Goal: Task Accomplishment & Management: Use online tool/utility

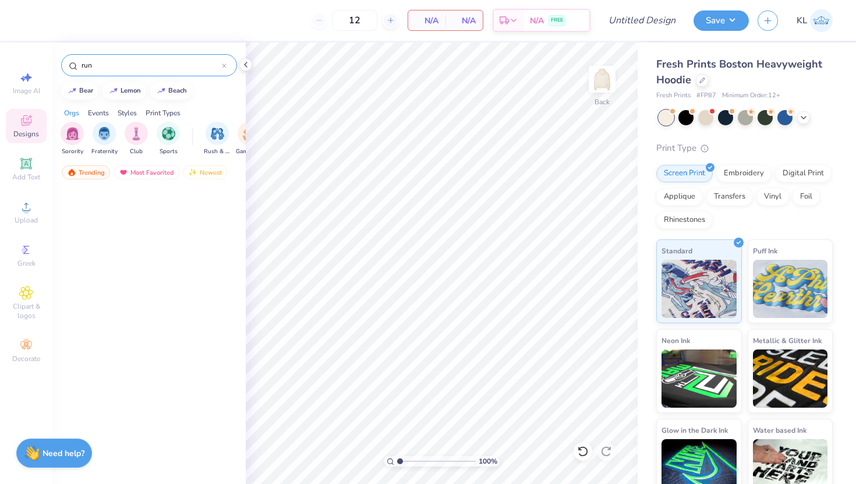
scroll to position [740, 0]
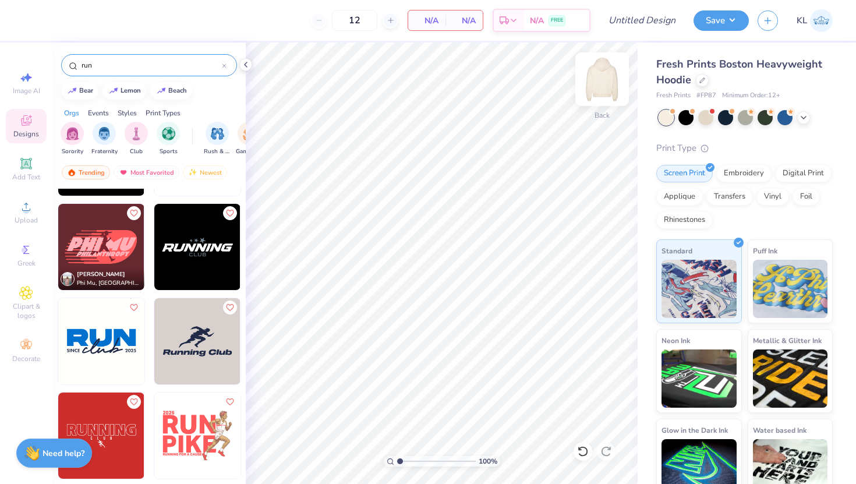
click at [600, 83] on img at bounding box center [602, 79] width 47 height 47
click at [19, 222] on span "Upload" at bounding box center [26, 219] width 23 height 9
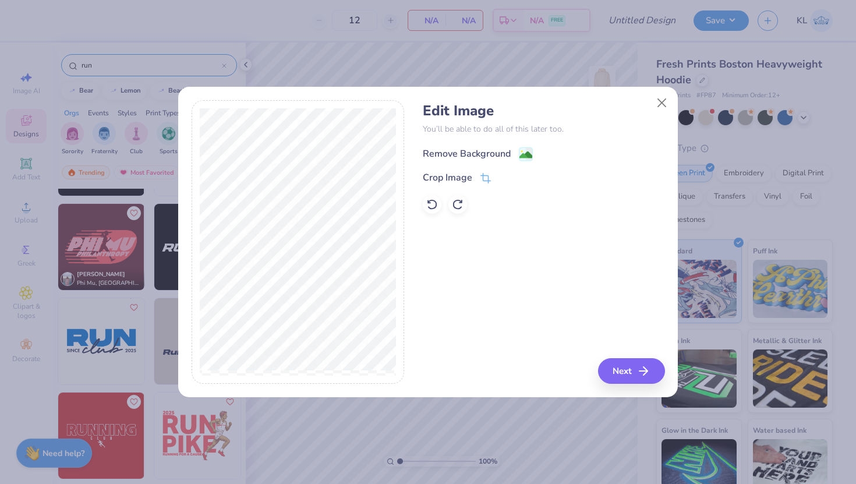
click at [497, 150] on div "Remove Background" at bounding box center [467, 154] width 88 height 14
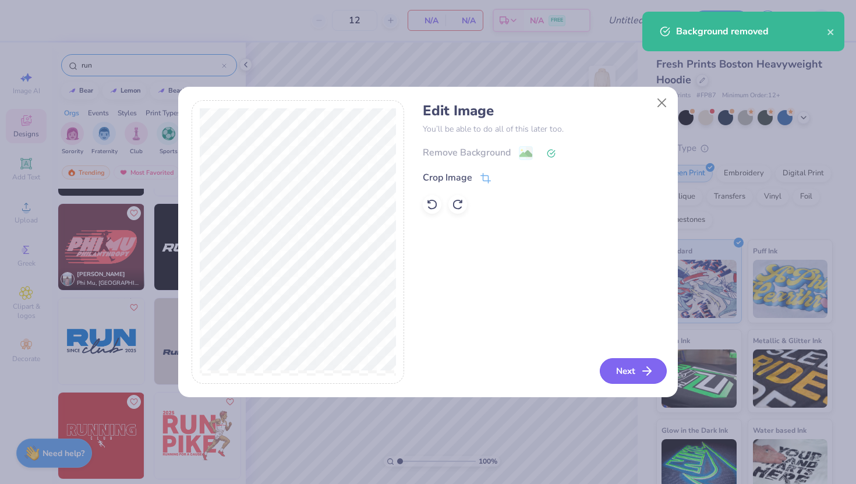
click at [625, 375] on button "Next" at bounding box center [633, 371] width 67 height 26
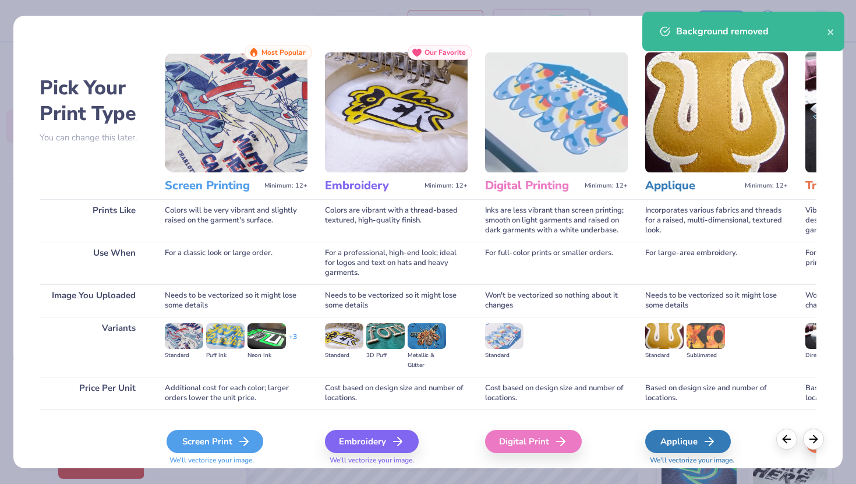
click at [179, 445] on div "Screen Print" at bounding box center [214, 441] width 97 height 23
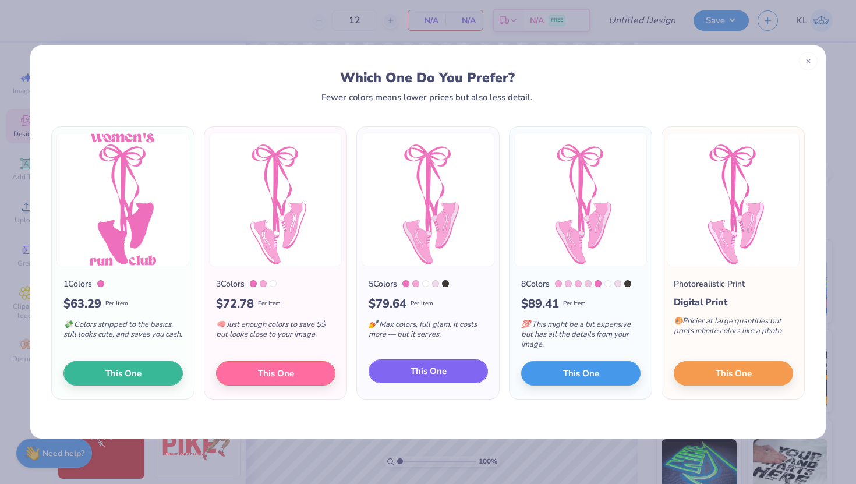
click at [451, 375] on button "This One" at bounding box center [427, 371] width 119 height 24
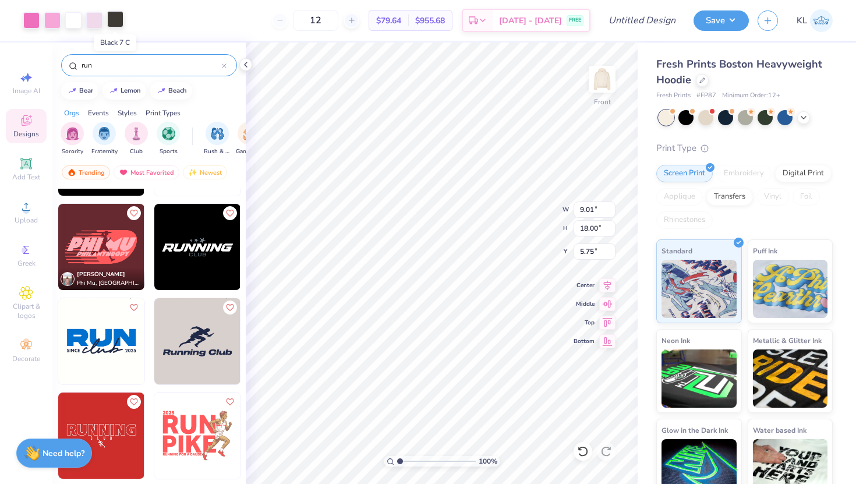
click at [118, 21] on div at bounding box center [115, 19] width 16 height 16
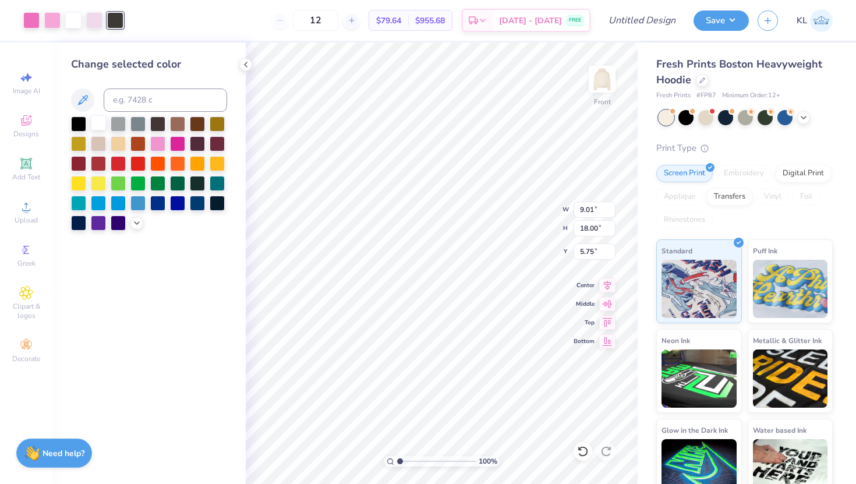
click at [102, 123] on div at bounding box center [98, 122] width 15 height 15
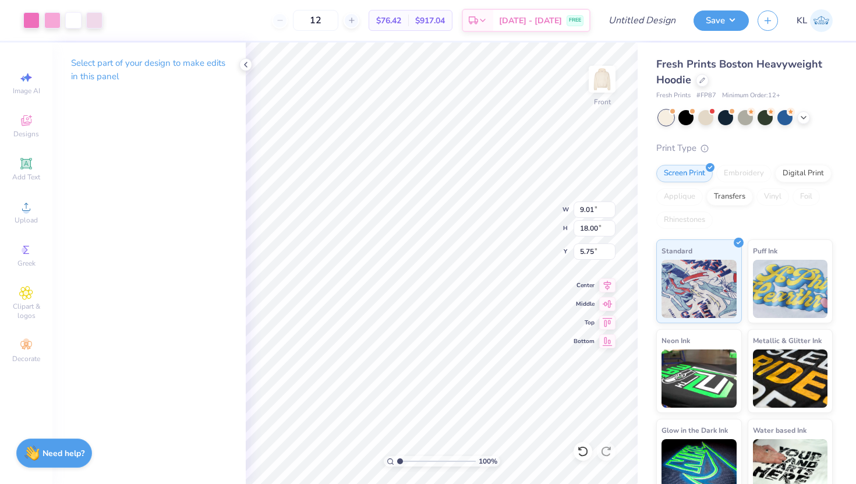
type input "8.23"
type input "16.44"
type input "6.19"
click at [543, 205] on div "100 % Front W 8.23 8.23 " H 16.44 16.44 " Y 6.19 6.19 " Center Middle Top Bottom" at bounding box center [442, 262] width 392 height 441
type input "6.18"
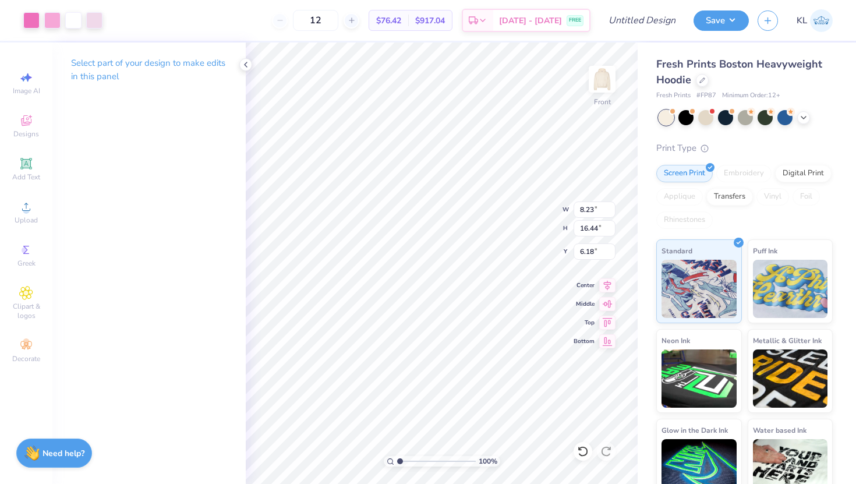
type input "5.69"
type input "7.74"
type input "15.46"
type input "6.12"
click at [601, 79] on img at bounding box center [602, 79] width 47 height 47
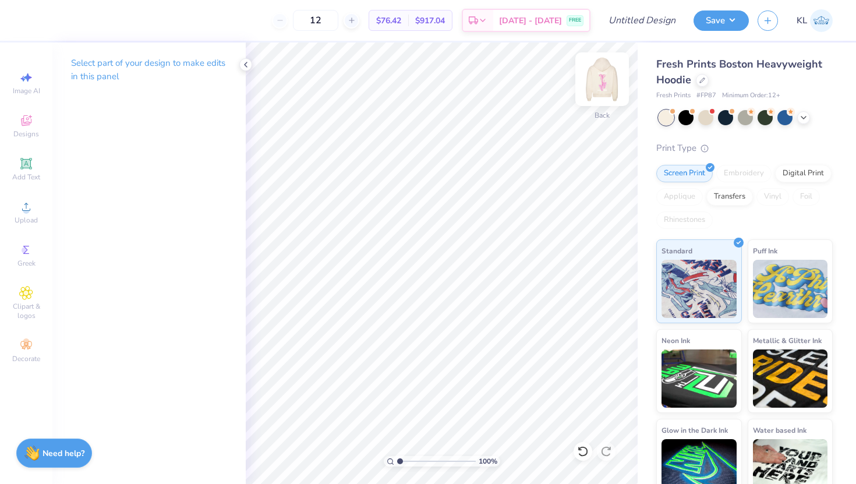
click at [599, 84] on img at bounding box center [602, 79] width 47 height 47
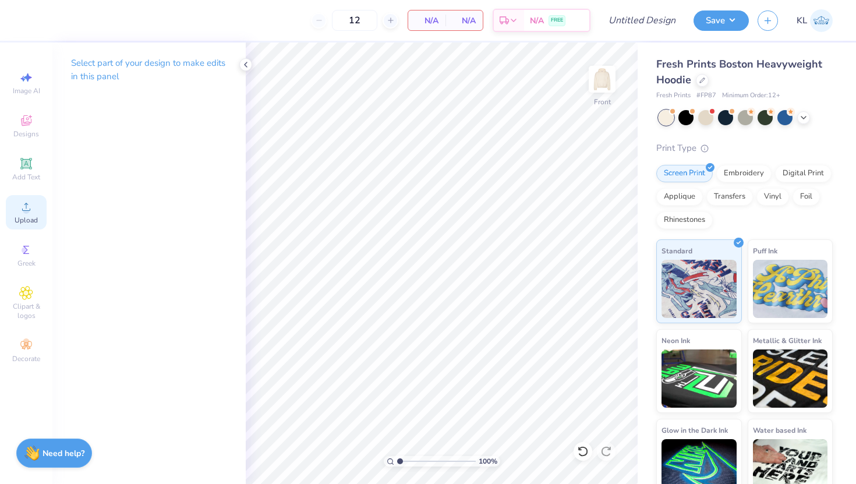
click at [30, 211] on icon at bounding box center [26, 207] width 14 height 14
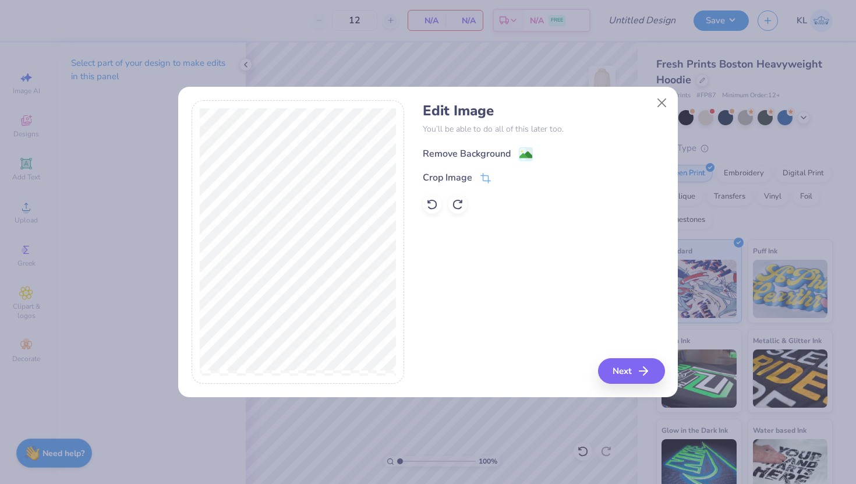
click at [484, 151] on div "Remove Background" at bounding box center [467, 154] width 88 height 14
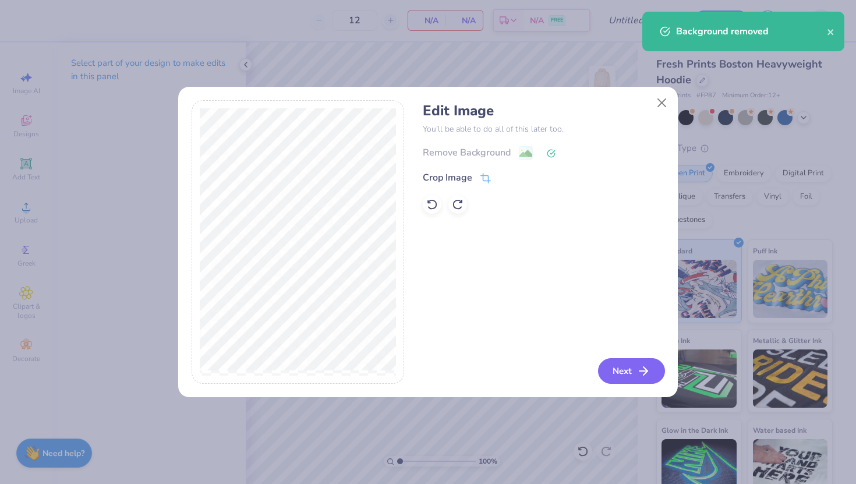
click at [625, 379] on button "Next" at bounding box center [631, 371] width 67 height 26
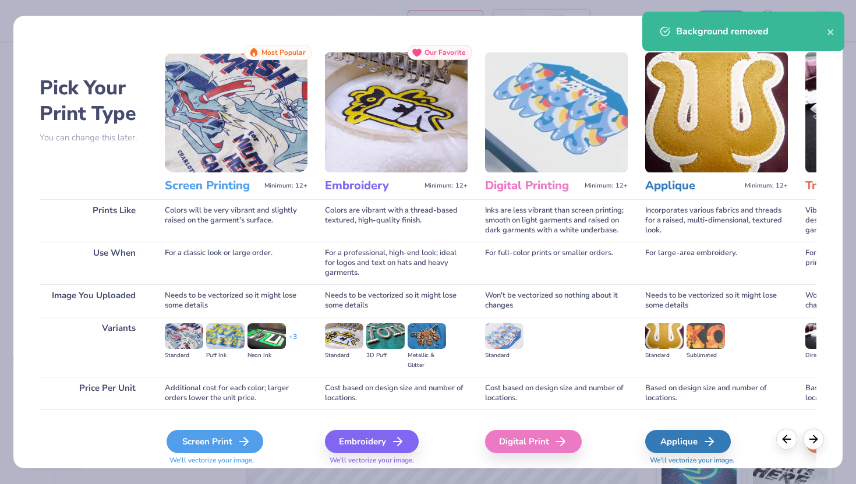
click at [241, 433] on div "Screen Print" at bounding box center [214, 441] width 97 height 23
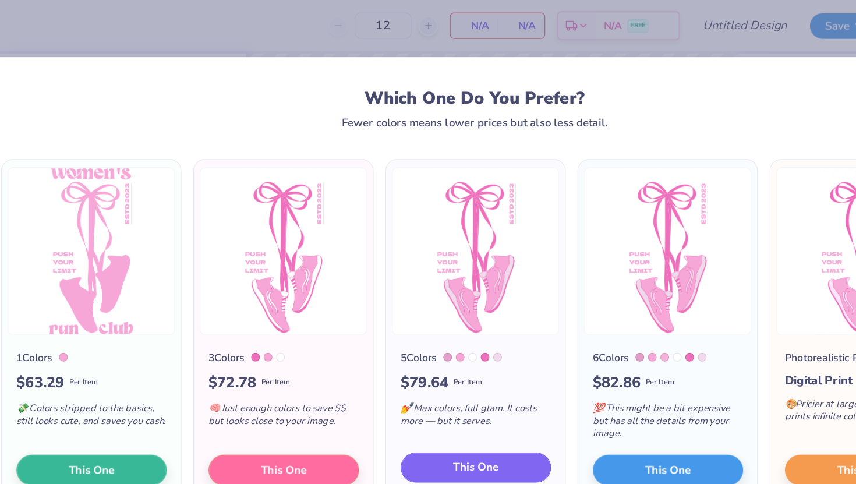
click at [424, 374] on span "This One" at bounding box center [428, 370] width 36 height 13
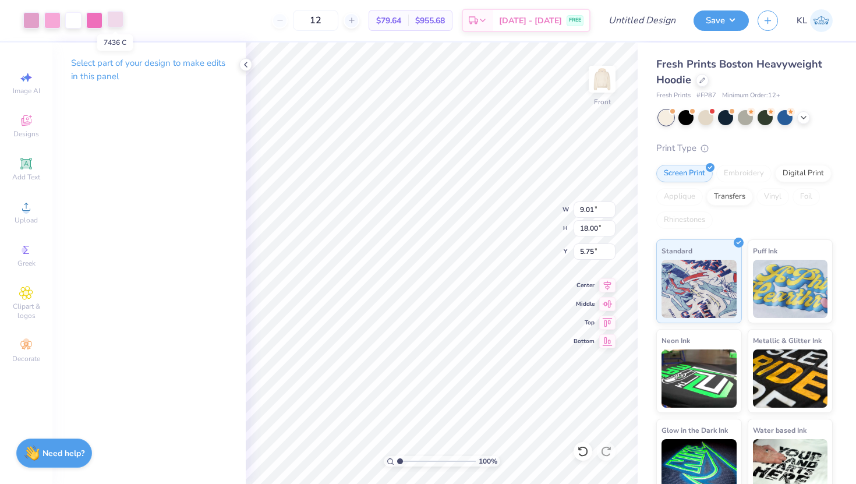
click at [112, 23] on div at bounding box center [115, 19] width 16 height 16
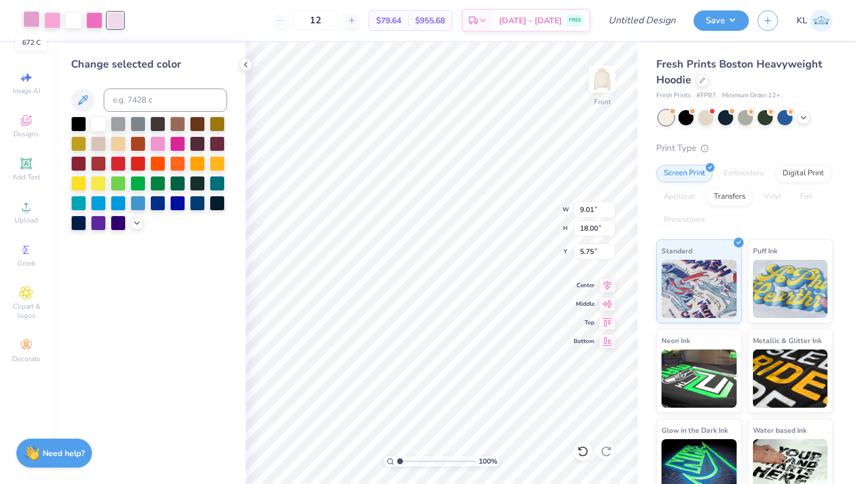
click at [31, 23] on div at bounding box center [31, 19] width 16 height 16
click at [146, 101] on input at bounding box center [165, 99] width 123 height 23
type input "230"
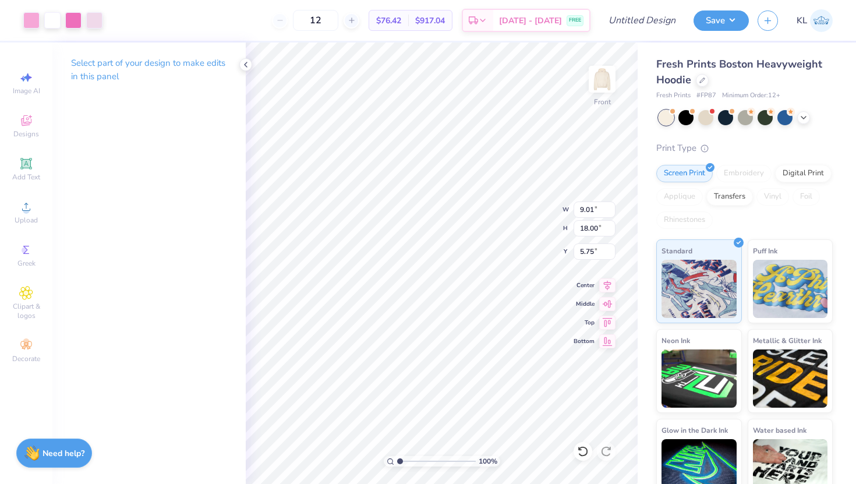
type input "7.99"
type input "15.96"
type input "6.14"
type input "5.88"
click at [591, 89] on img at bounding box center [602, 79] width 47 height 47
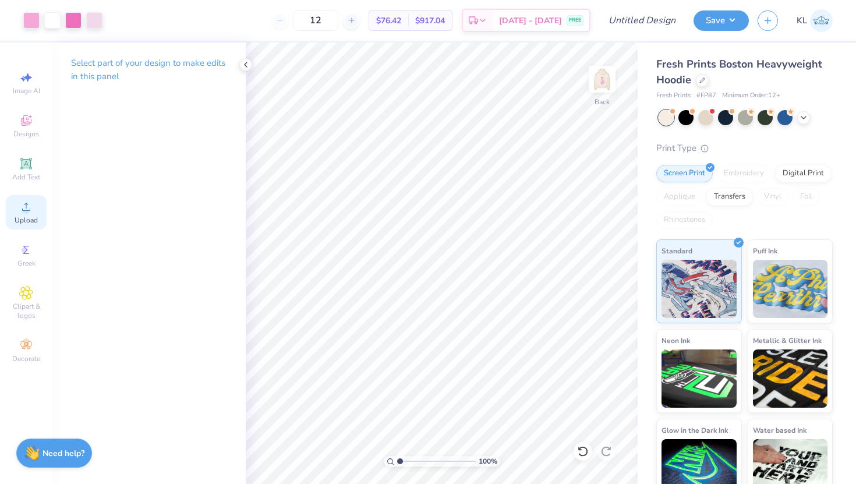
click at [26, 218] on span "Upload" at bounding box center [26, 219] width 23 height 9
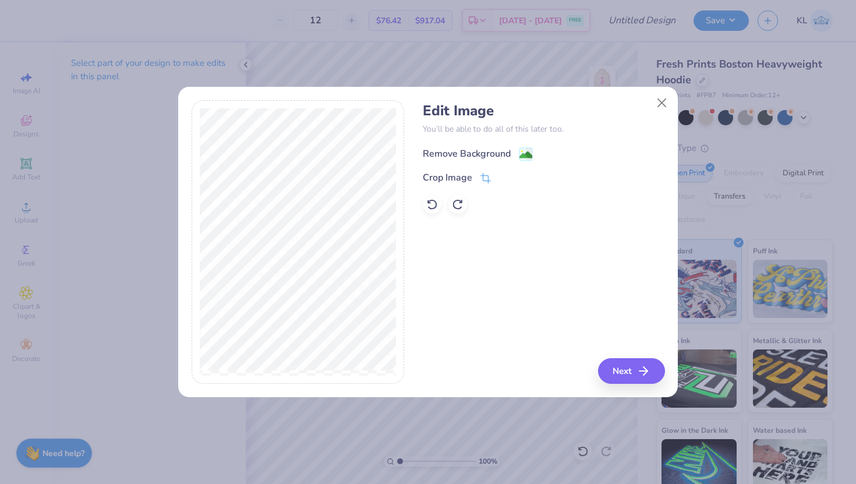
click at [499, 155] on div "Remove Background" at bounding box center [467, 154] width 88 height 14
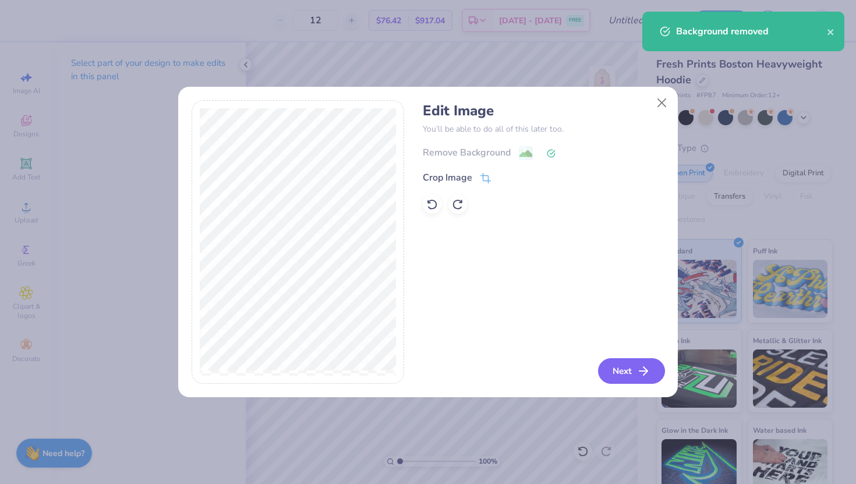
click at [632, 375] on button "Next" at bounding box center [631, 371] width 67 height 26
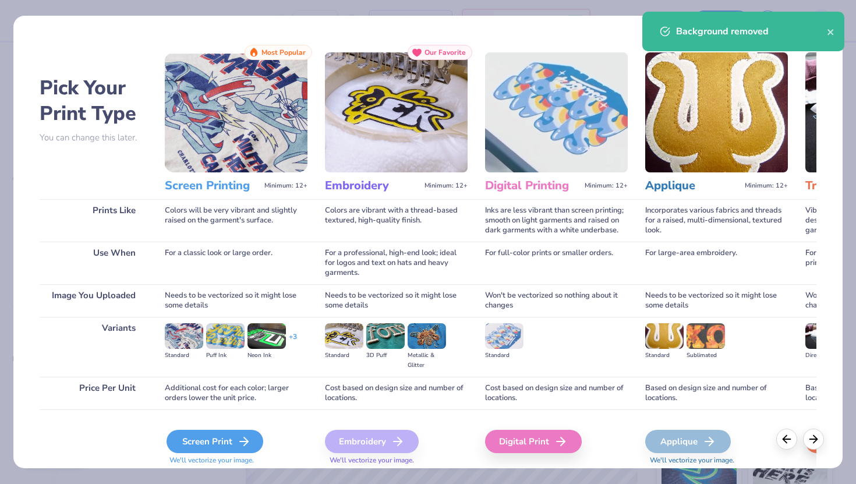
click at [224, 444] on div "Screen Print" at bounding box center [214, 441] width 97 height 23
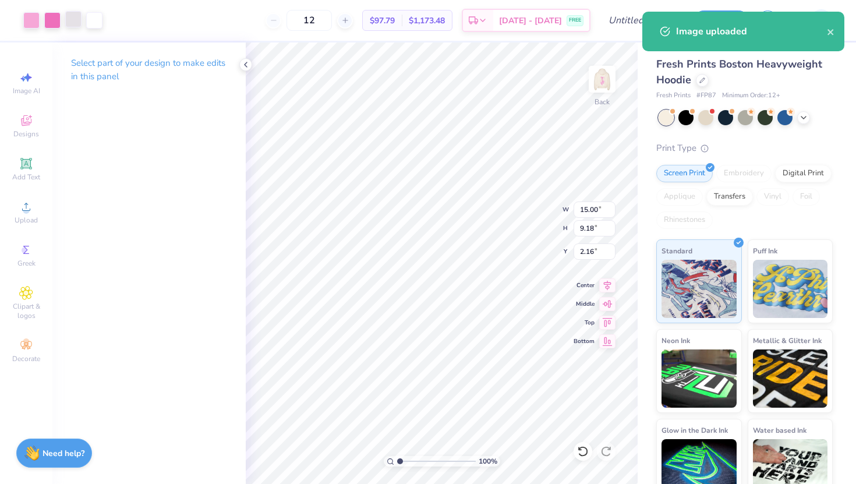
click at [74, 21] on div at bounding box center [73, 19] width 16 height 16
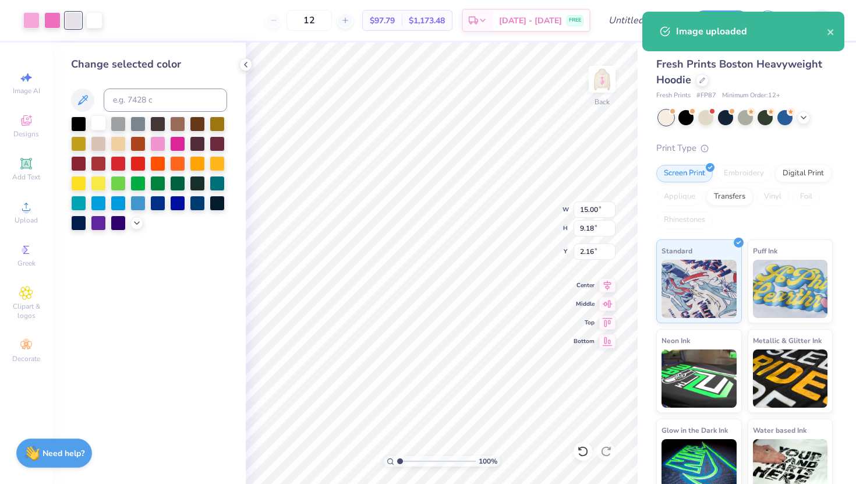
click at [95, 122] on div at bounding box center [98, 122] width 15 height 15
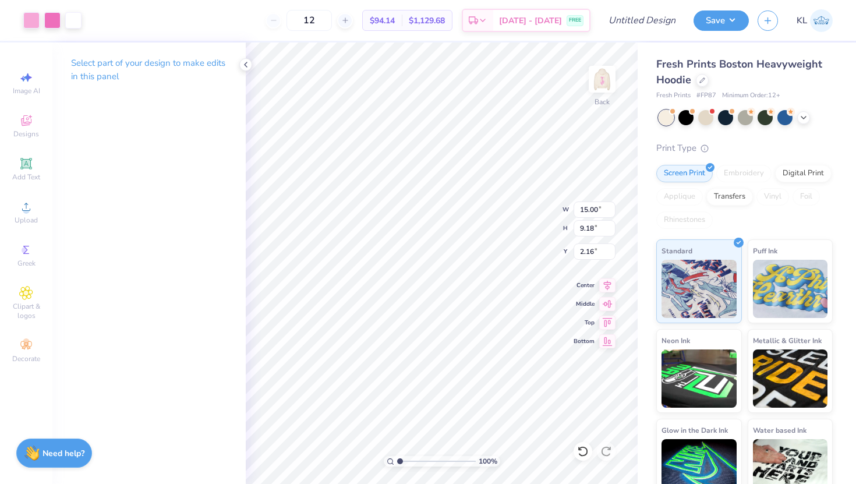
type input "4.91"
type input "3.00"
click at [602, 85] on img at bounding box center [602, 79] width 47 height 47
type input "5.68"
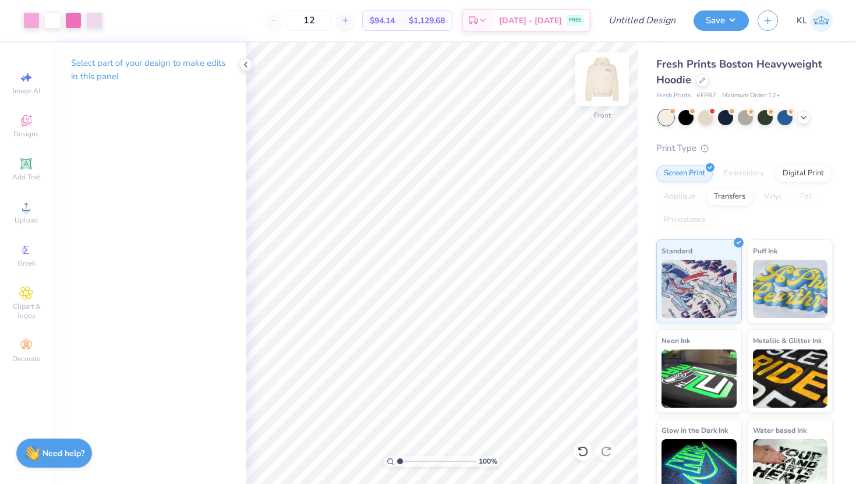
click at [601, 91] on img at bounding box center [602, 79] width 47 height 47
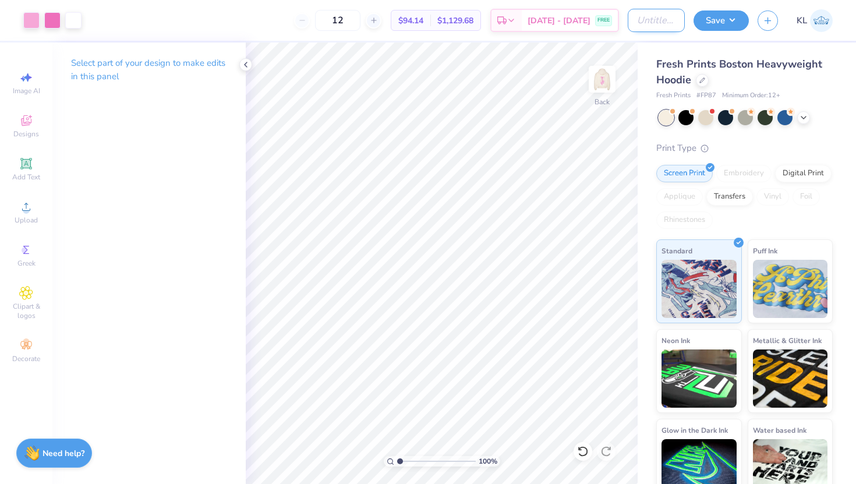
click at [629, 24] on input "Design Title" at bounding box center [656, 20] width 57 height 23
type input "K"
type input "WRC Hoodie - Kat Design"
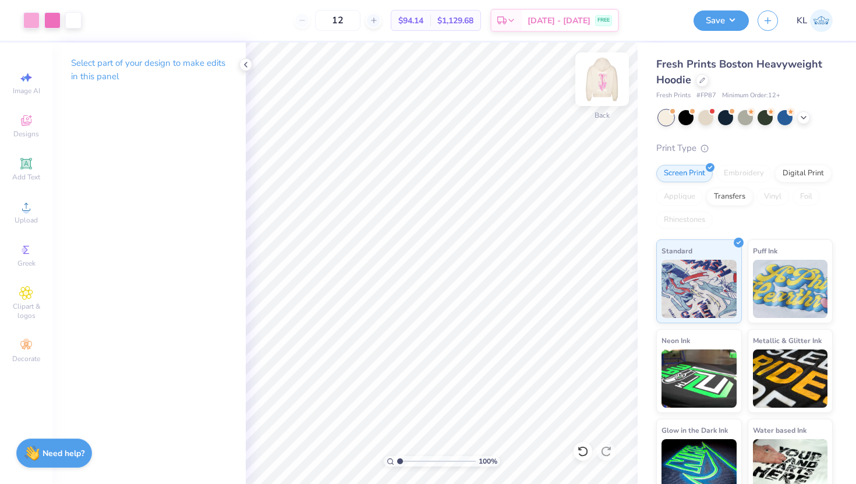
scroll to position [0, 0]
click at [737, 23] on button "Save" at bounding box center [720, 19] width 55 height 20
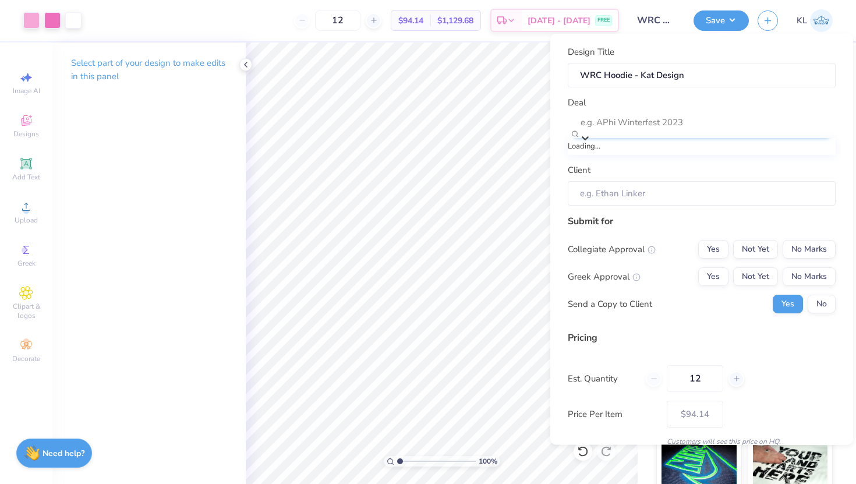
click at [702, 130] on div at bounding box center [707, 122] width 254 height 16
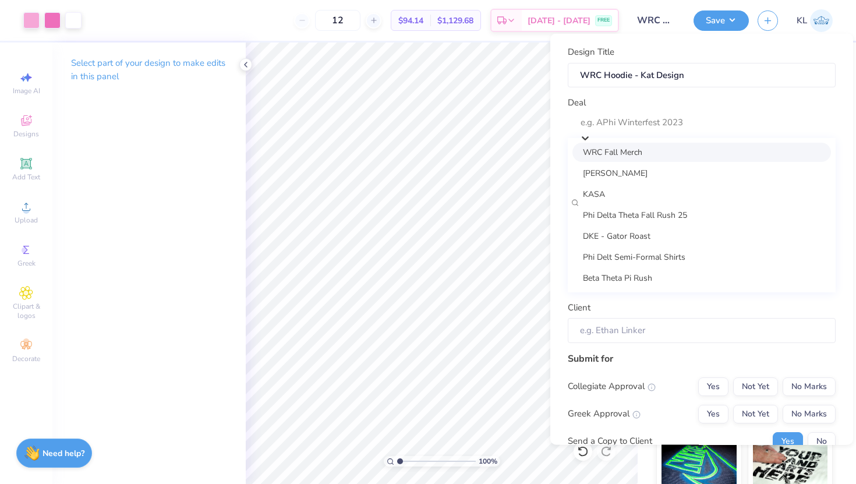
click at [654, 155] on div "WRC Fall Merch" at bounding box center [701, 151] width 258 height 19
type input "[PERSON_NAME]"
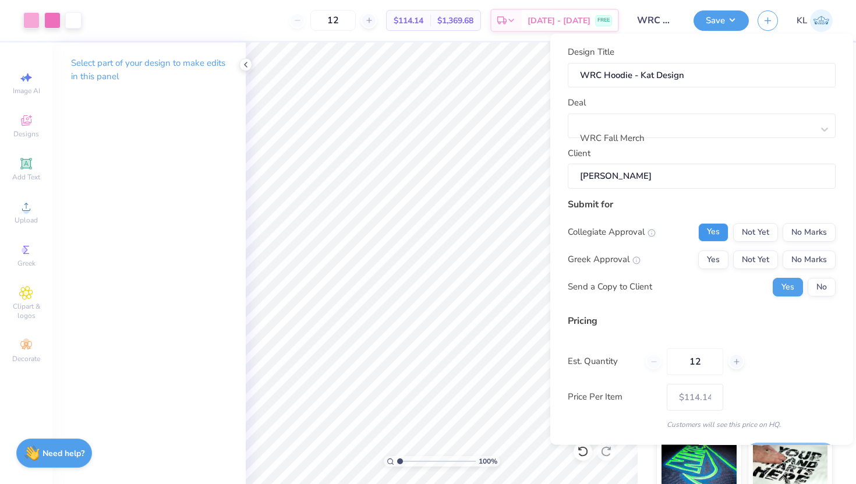
click at [716, 229] on button "Yes" at bounding box center [713, 231] width 30 height 19
click at [800, 256] on button "No Marks" at bounding box center [808, 259] width 53 height 19
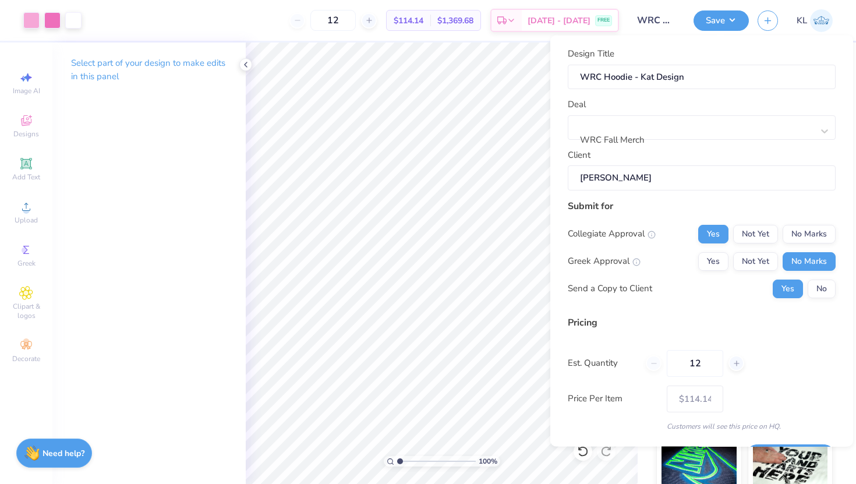
scroll to position [13, 0]
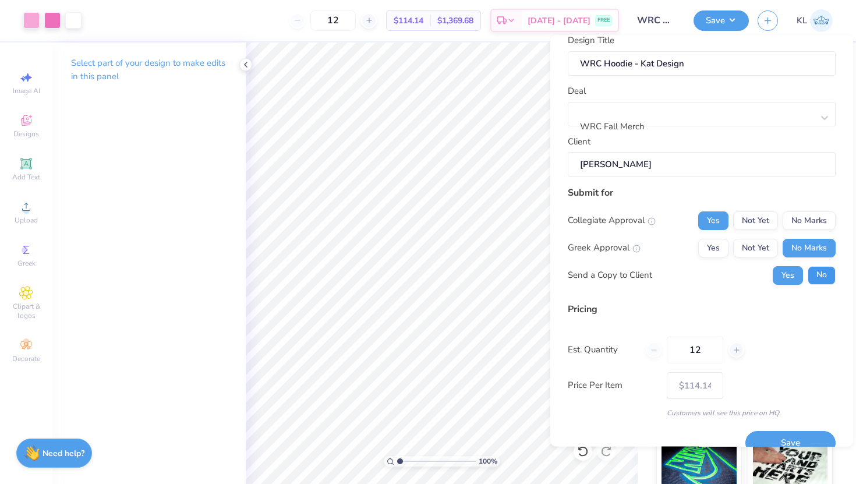
click at [826, 272] on button "No" at bounding box center [821, 274] width 28 height 19
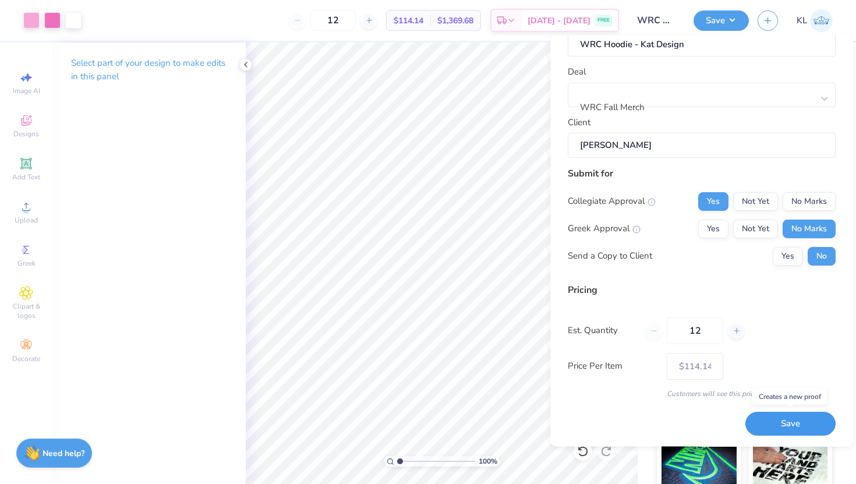
click at [781, 428] on button "Save" at bounding box center [790, 424] width 90 height 24
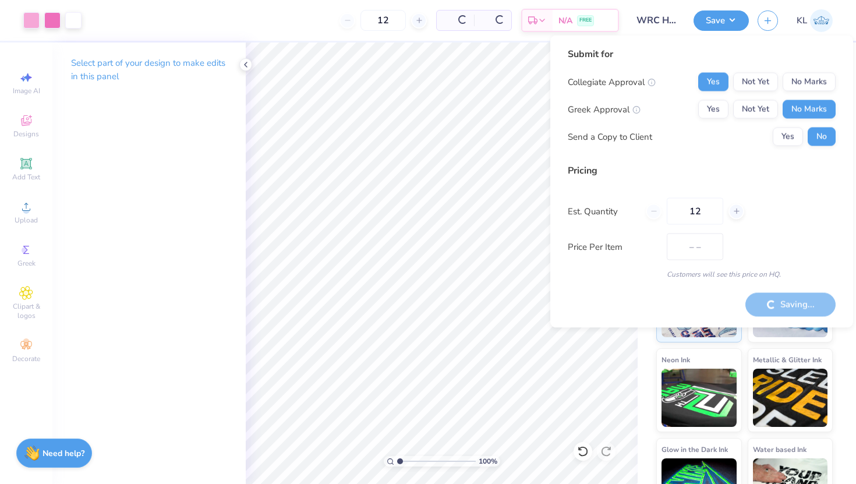
type input "$94.14"
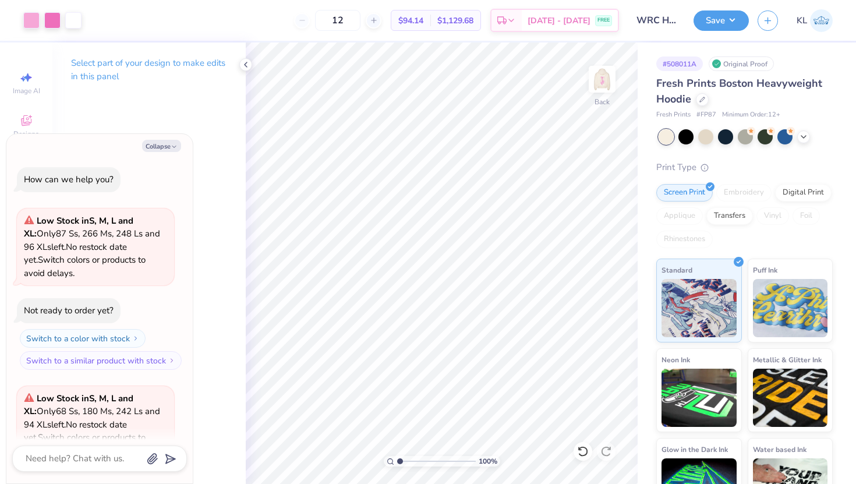
scroll to position [179, 0]
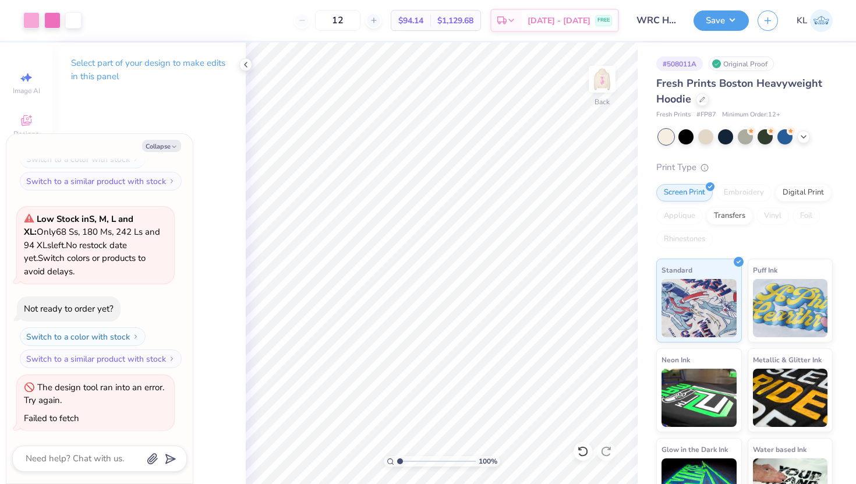
type textarea "x"
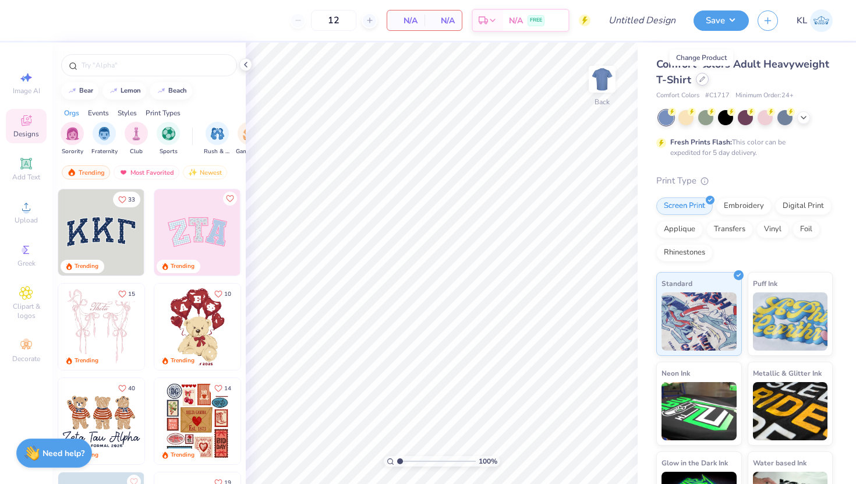
click at [701, 81] on icon at bounding box center [702, 79] width 6 height 6
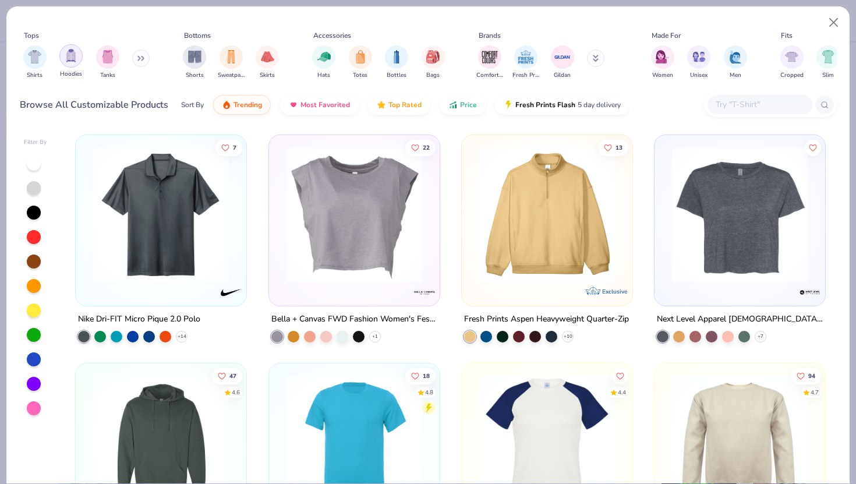
click at [73, 64] on div "filter for Hoodies" at bounding box center [70, 55] width 23 height 23
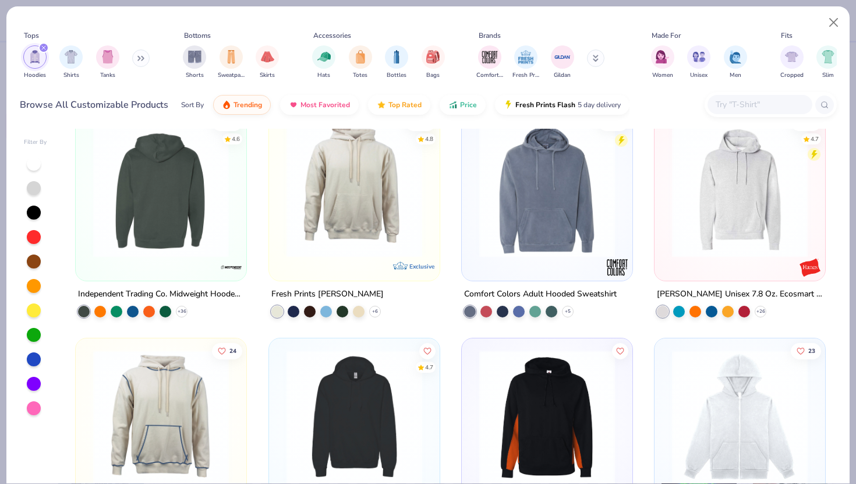
scroll to position [13, 0]
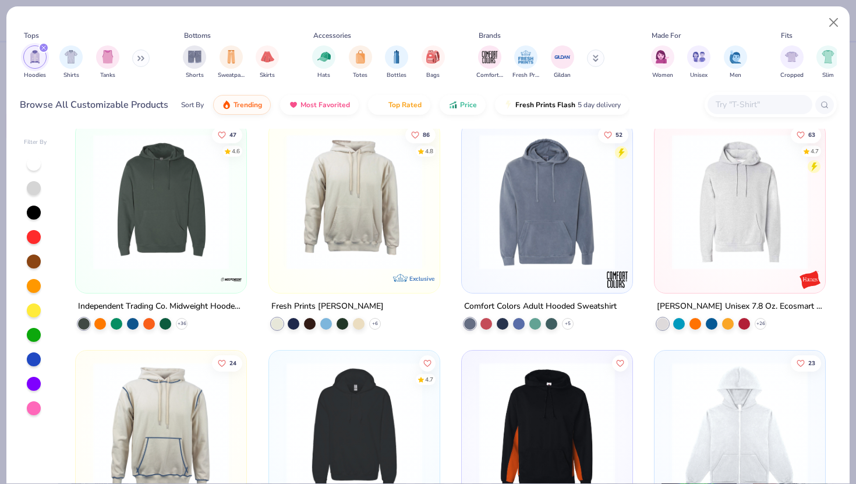
click at [746, 96] on div at bounding box center [759, 104] width 105 height 19
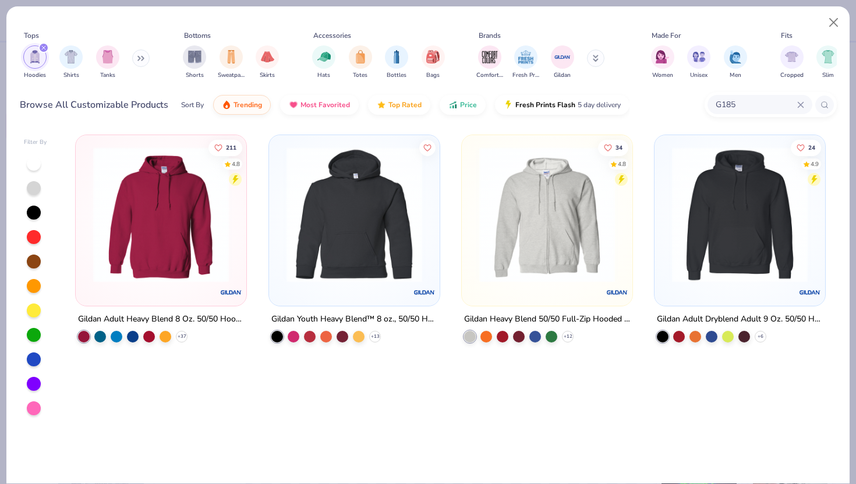
click at [226, 238] on img at bounding box center [160, 215] width 147 height 136
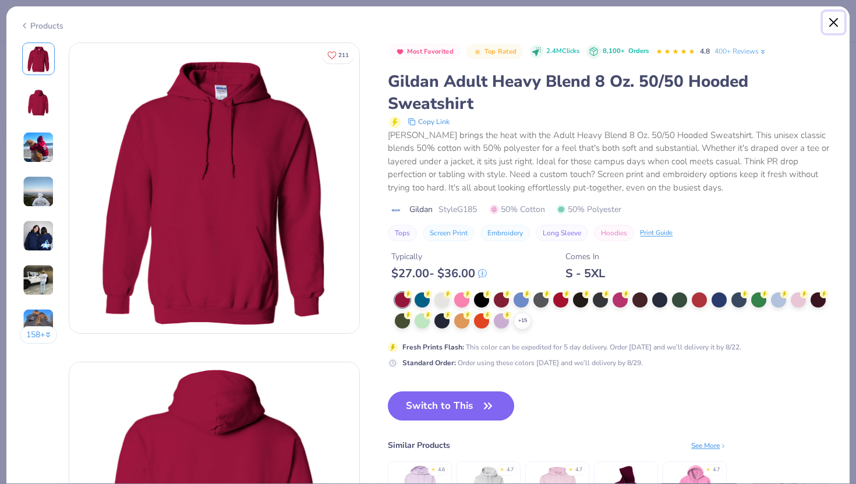
click at [832, 22] on button "Close" at bounding box center [834, 23] width 22 height 22
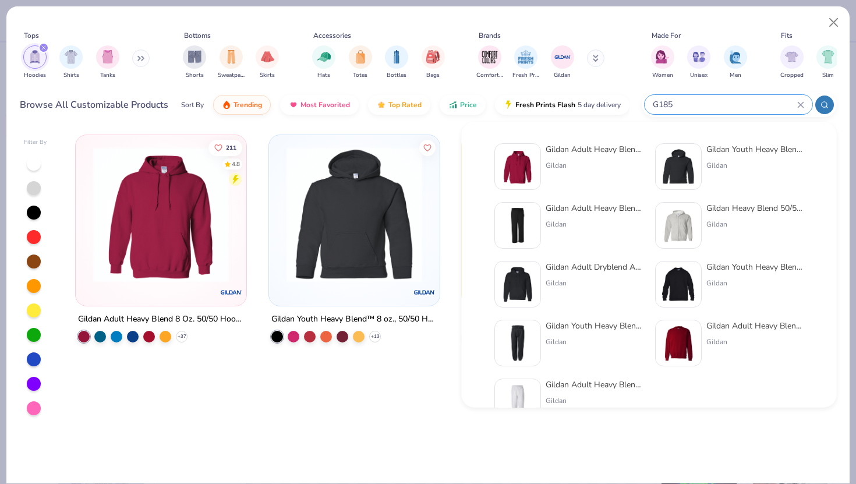
click at [731, 102] on input "G185" at bounding box center [724, 104] width 146 height 13
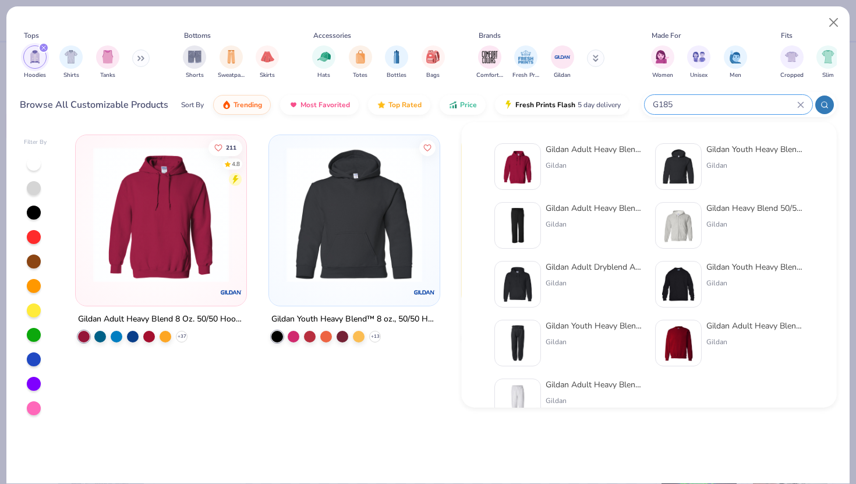
click at [731, 102] on input "G185" at bounding box center [724, 104] width 146 height 13
click at [674, 104] on input "G185" at bounding box center [724, 104] width 146 height 13
click at [659, 104] on input "G185" at bounding box center [724, 104] width 146 height 13
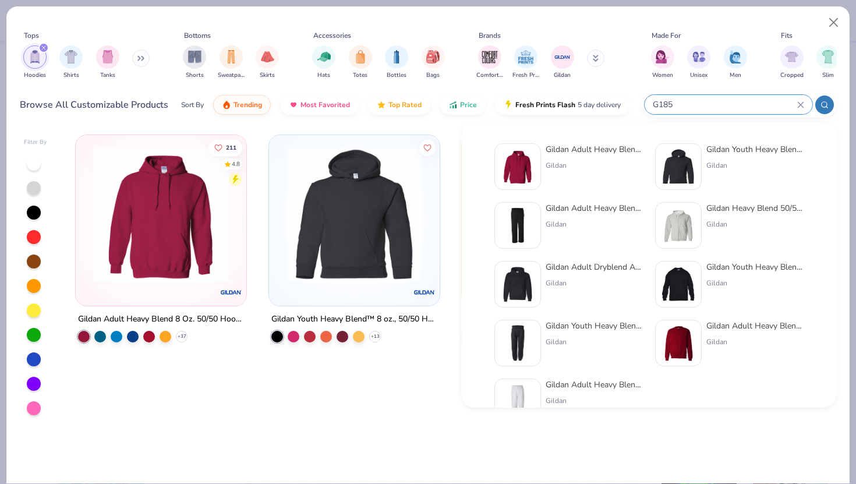
click at [700, 104] on input "G185" at bounding box center [724, 104] width 146 height 13
type input "5"
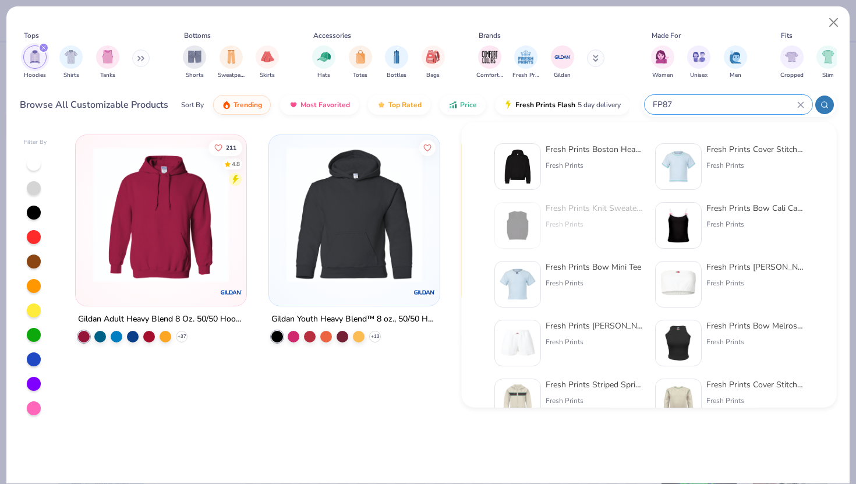
type input "FP87"
click at [626, 157] on div "Fresh Prints Boston Heavyweight Hoodie Fresh Prints" at bounding box center [594, 166] width 98 height 47
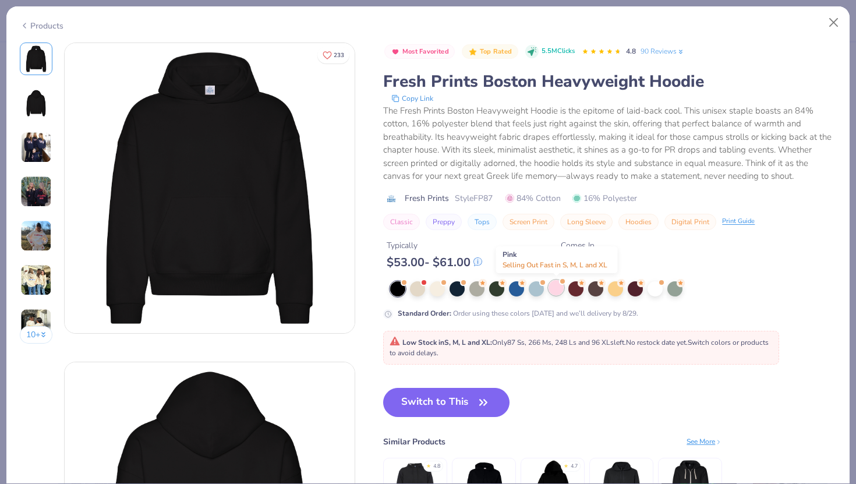
click at [556, 289] on div at bounding box center [555, 287] width 15 height 15
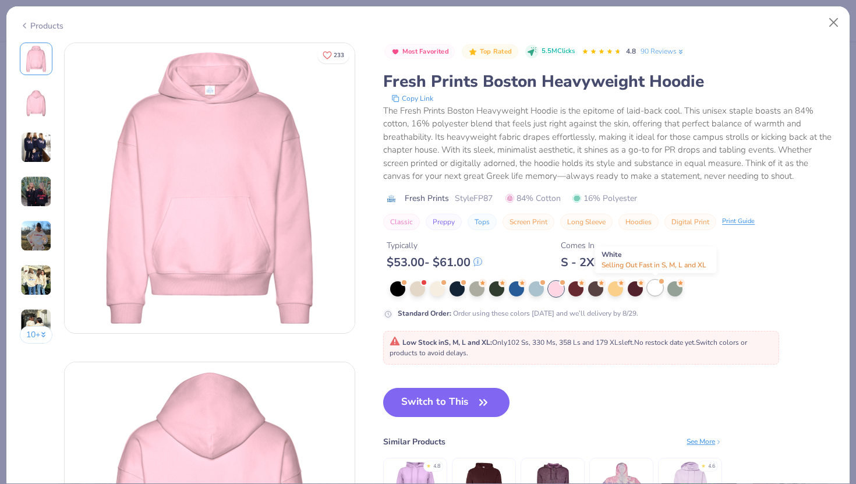
click at [655, 288] on div at bounding box center [654, 287] width 15 height 15
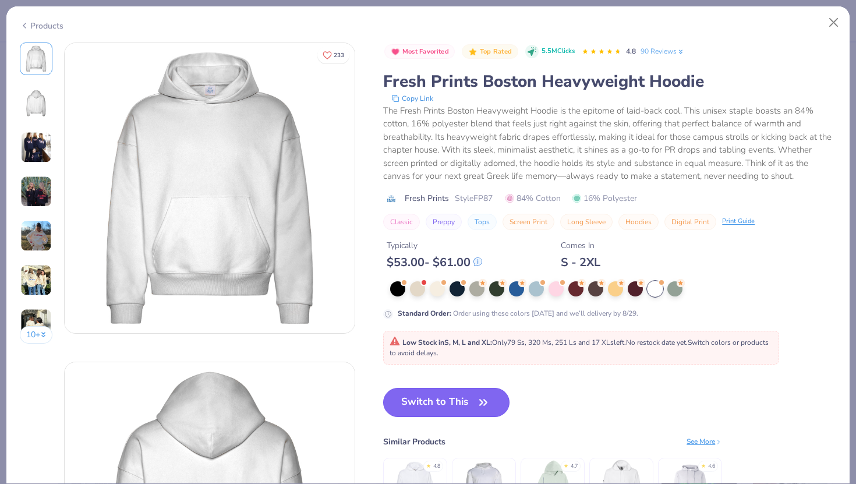
click at [445, 395] on button "Switch to This" at bounding box center [446, 402] width 126 height 29
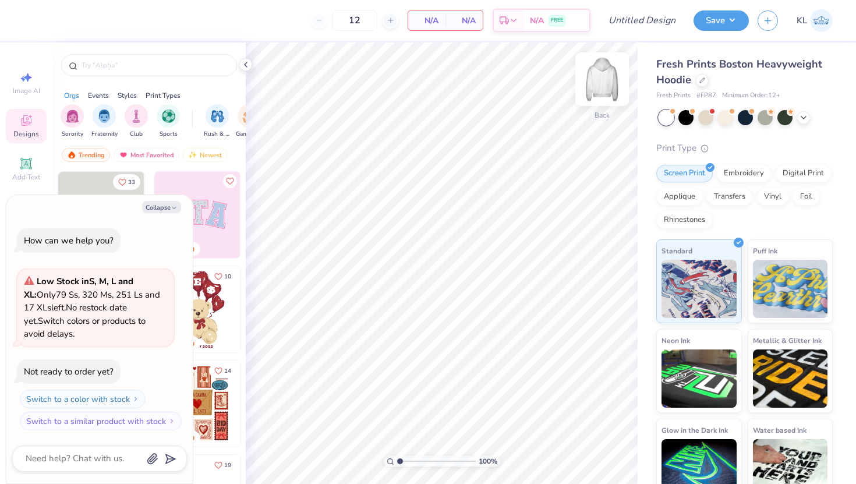
click at [600, 85] on img at bounding box center [602, 79] width 47 height 47
click at [160, 209] on button "Collapse" at bounding box center [161, 207] width 39 height 12
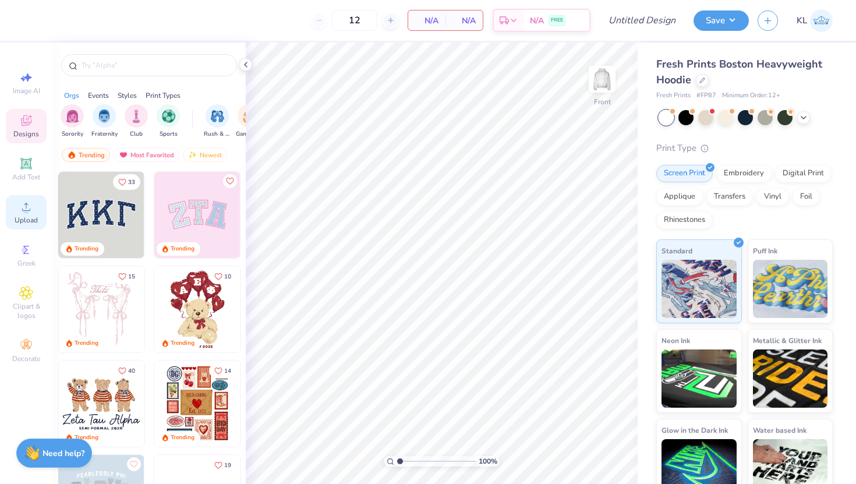
click at [34, 205] on div "Upload" at bounding box center [26, 212] width 41 height 34
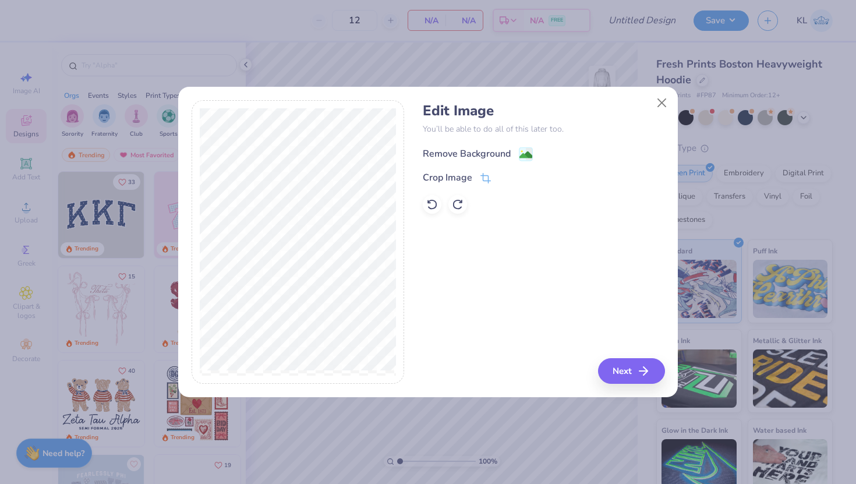
click at [467, 150] on div "Remove Background" at bounding box center [467, 154] width 88 height 14
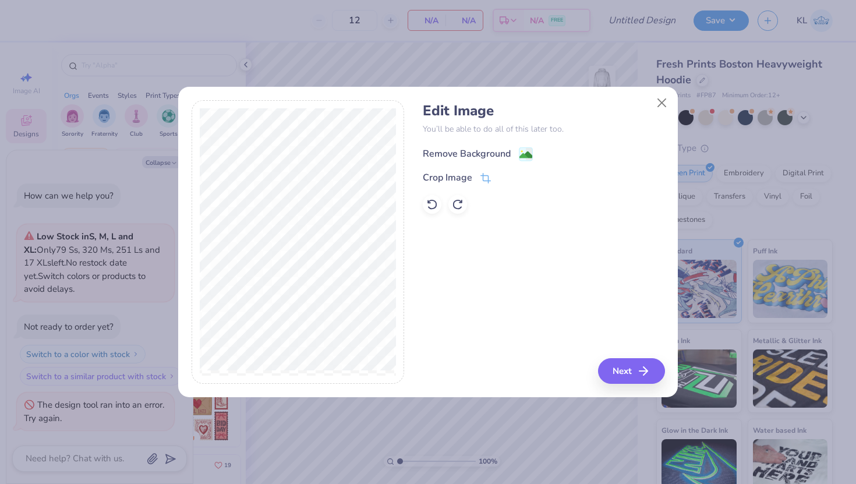
click at [477, 149] on div "Remove Background" at bounding box center [467, 154] width 88 height 14
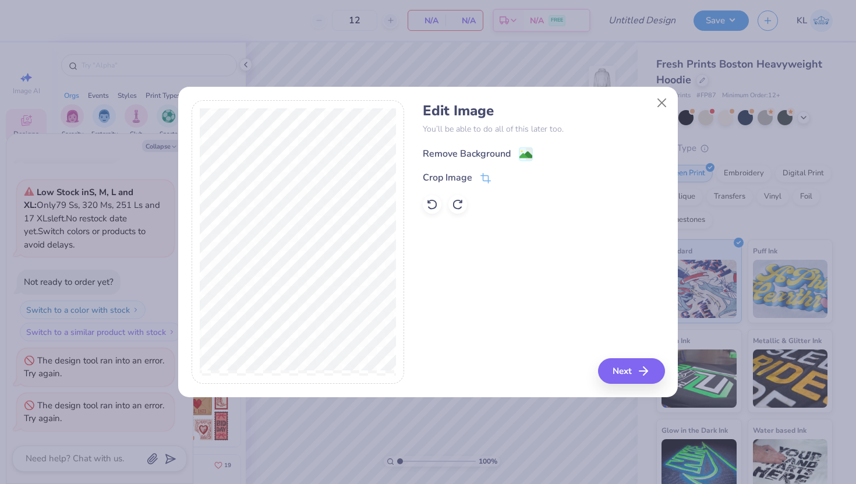
click at [497, 150] on div "Remove Background" at bounding box center [467, 154] width 88 height 14
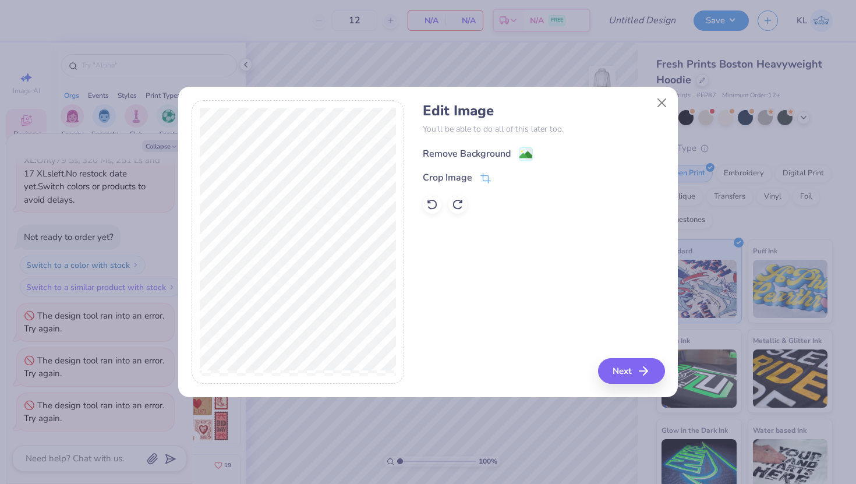
click at [497, 150] on div "Remove Background" at bounding box center [467, 154] width 88 height 14
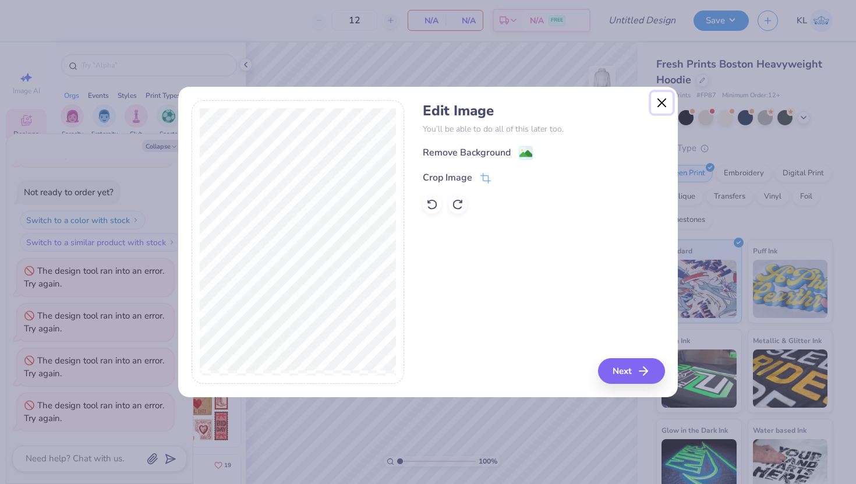
click at [669, 103] on button "Close" at bounding box center [662, 103] width 22 height 22
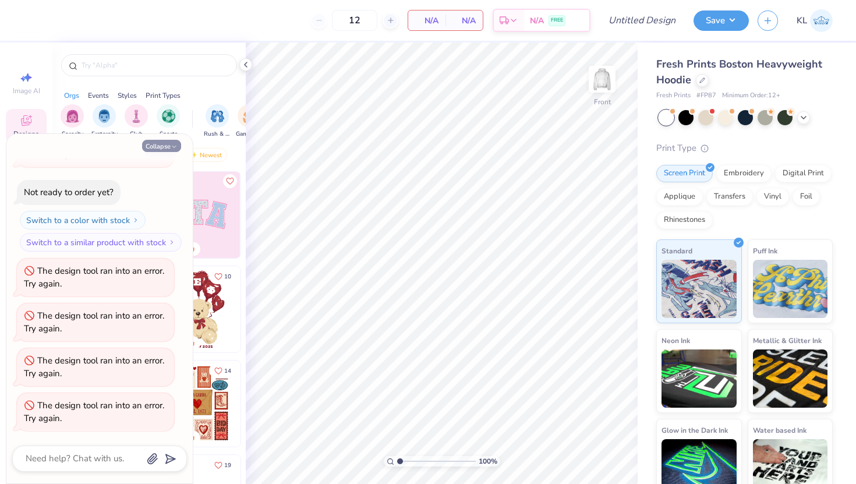
click at [153, 147] on button "Collapse" at bounding box center [161, 146] width 39 height 12
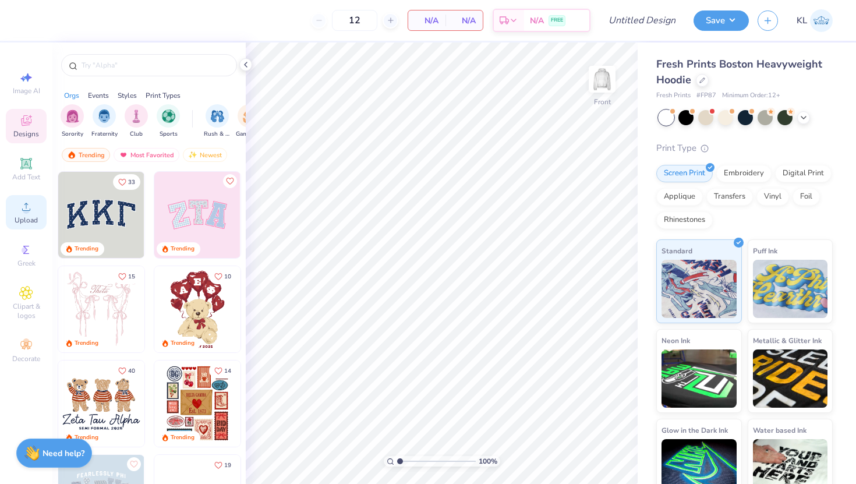
click at [35, 216] on span "Upload" at bounding box center [26, 219] width 23 height 9
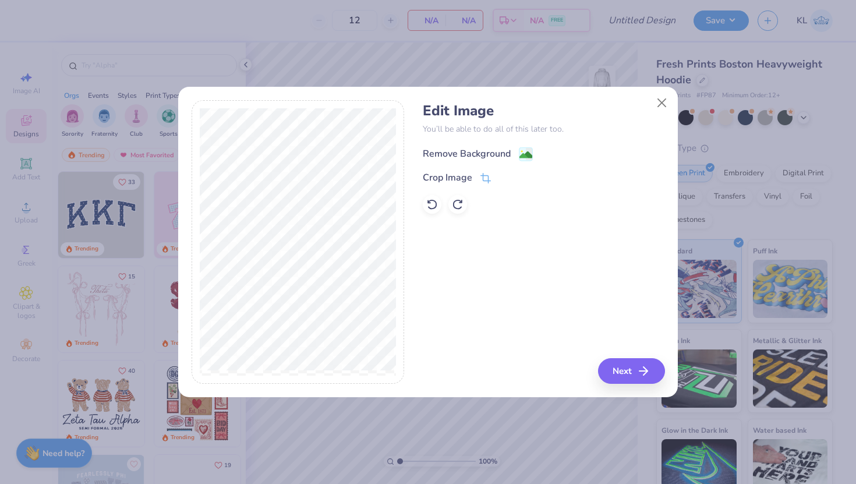
click at [470, 147] on div "Remove Background" at bounding box center [467, 154] width 88 height 14
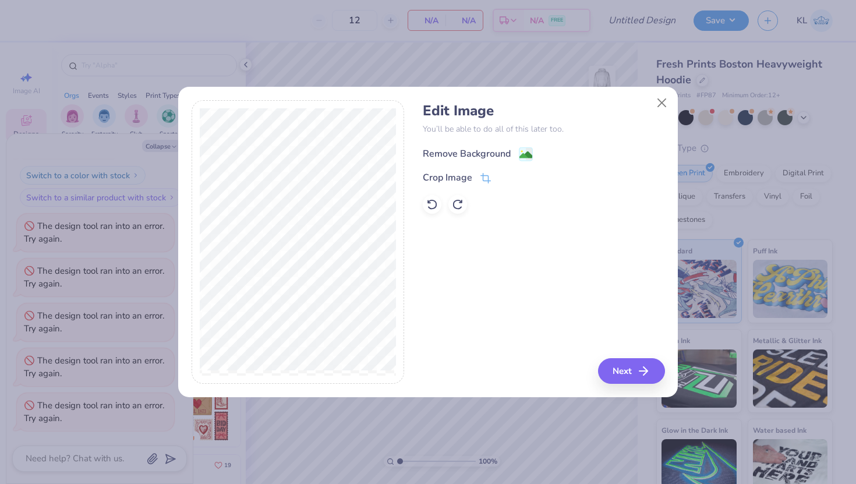
click at [470, 147] on div "Remove Background" at bounding box center [467, 154] width 88 height 14
click at [656, 103] on button "Close" at bounding box center [662, 103] width 22 height 22
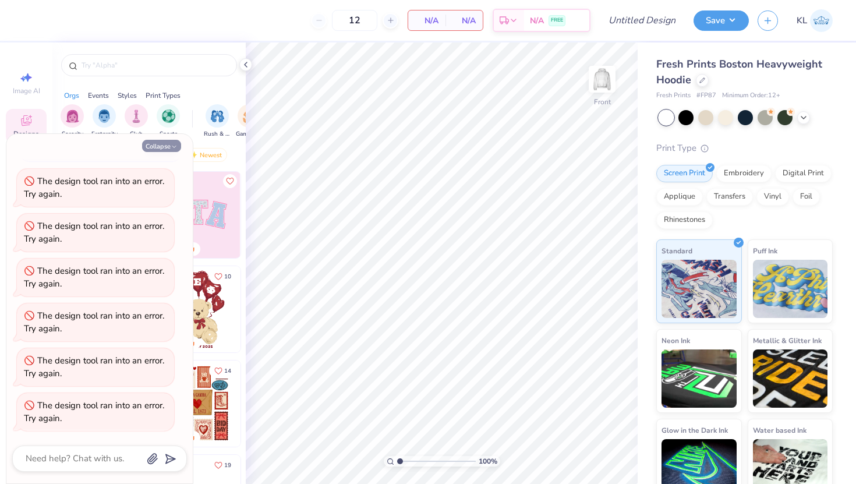
click at [167, 146] on button "Collapse" at bounding box center [161, 146] width 39 height 12
type textarea "x"
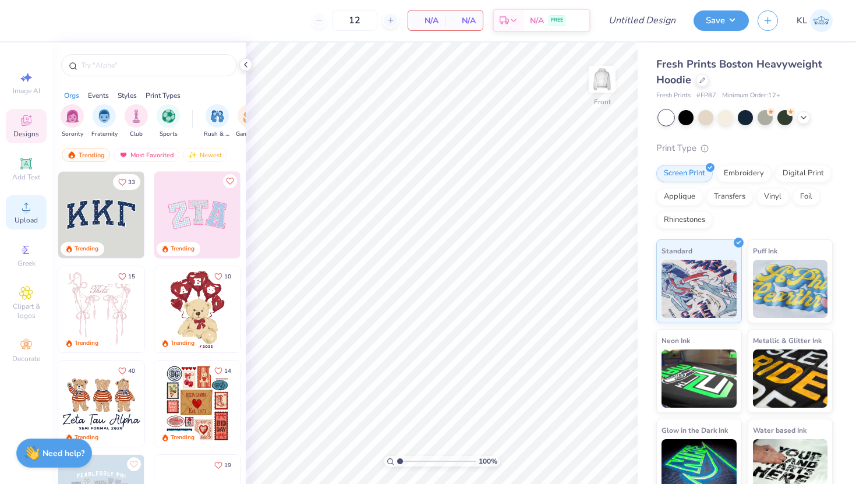
click at [22, 222] on span "Upload" at bounding box center [26, 219] width 23 height 9
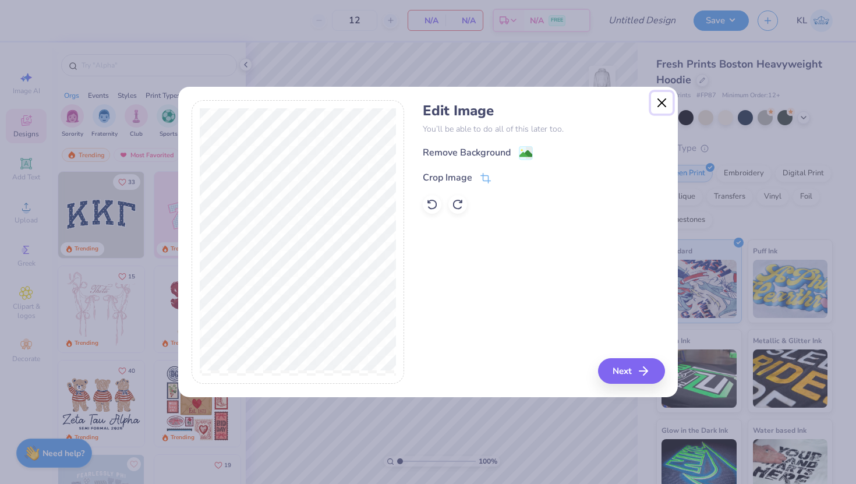
click at [655, 104] on button "Close" at bounding box center [662, 103] width 22 height 22
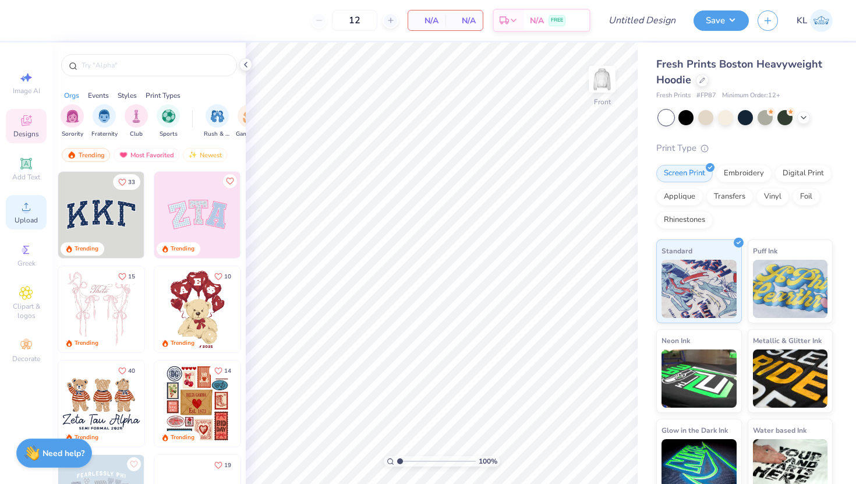
click at [29, 218] on span "Upload" at bounding box center [26, 219] width 23 height 9
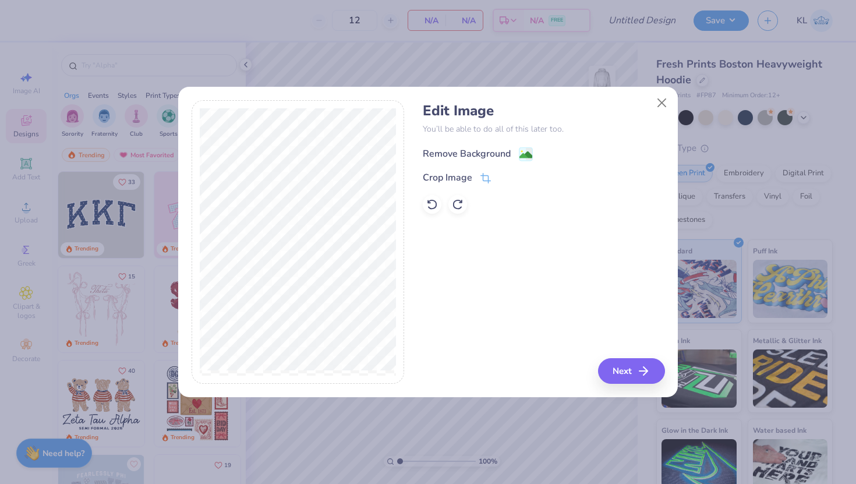
click at [477, 159] on div "Remove Background" at bounding box center [467, 154] width 88 height 14
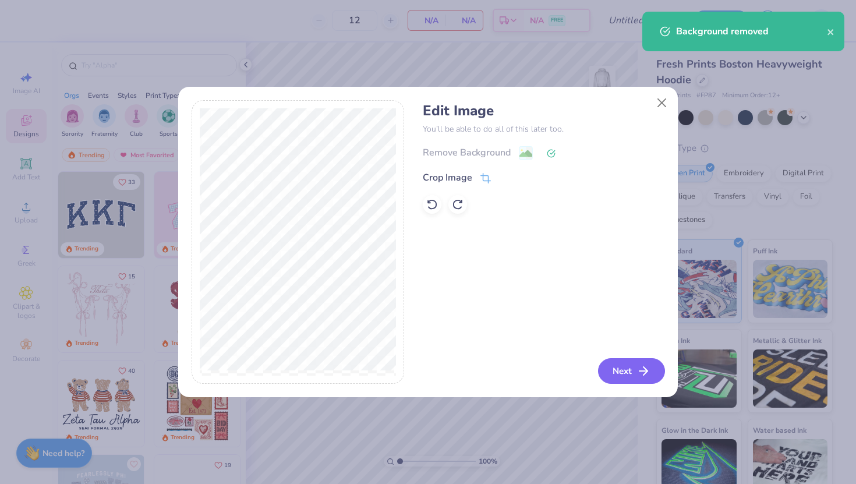
click at [623, 370] on button "Next" at bounding box center [631, 371] width 67 height 26
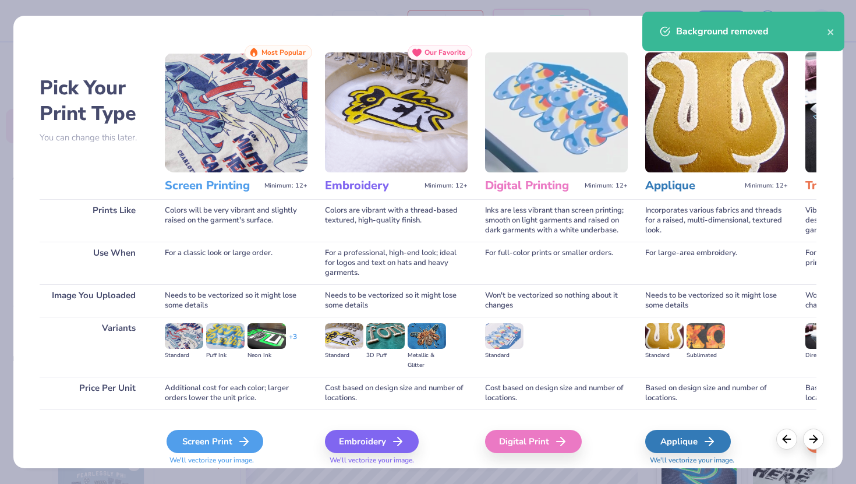
click at [237, 439] on icon at bounding box center [244, 441] width 14 height 14
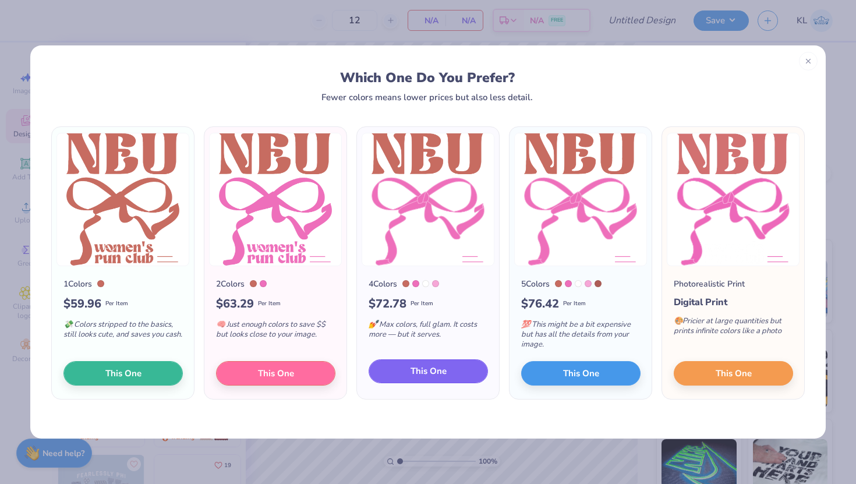
click at [416, 375] on span "This One" at bounding box center [428, 370] width 36 height 13
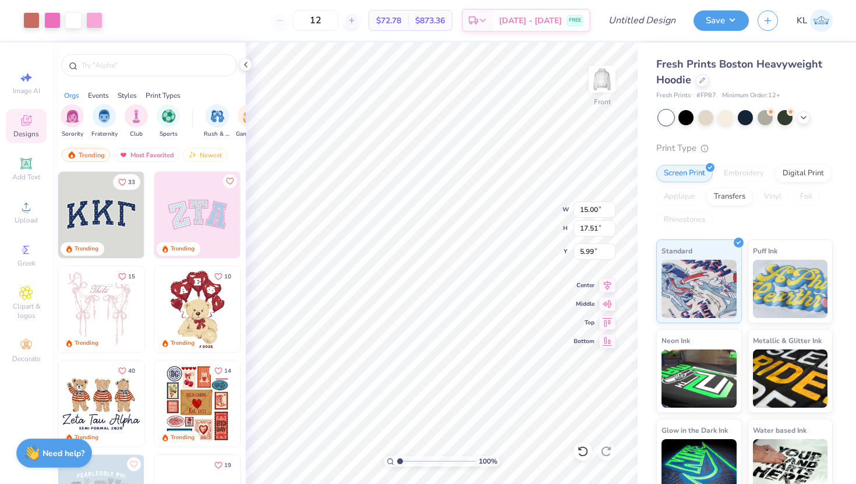
type input "10.60"
type input "12.38"
type input "6.00"
click at [29, 20] on div at bounding box center [31, 19] width 16 height 16
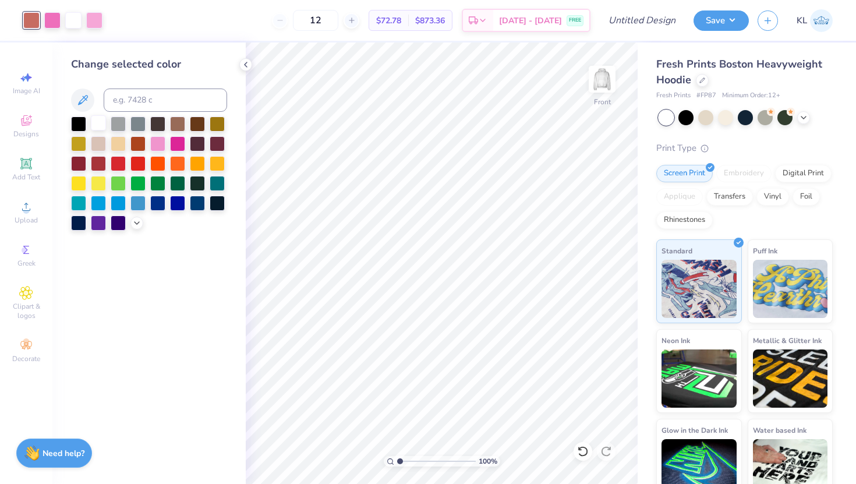
click at [100, 120] on div at bounding box center [98, 122] width 15 height 15
click at [161, 143] on div at bounding box center [157, 142] width 15 height 15
click at [119, 143] on div at bounding box center [118, 142] width 15 height 15
click at [101, 145] on div at bounding box center [98, 142] width 15 height 15
click at [100, 127] on div at bounding box center [98, 122] width 15 height 15
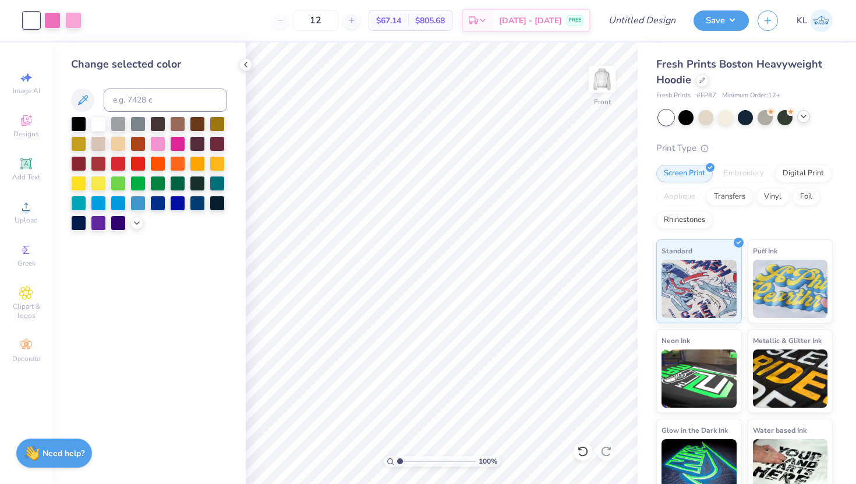
click at [805, 116] on icon at bounding box center [803, 116] width 9 height 9
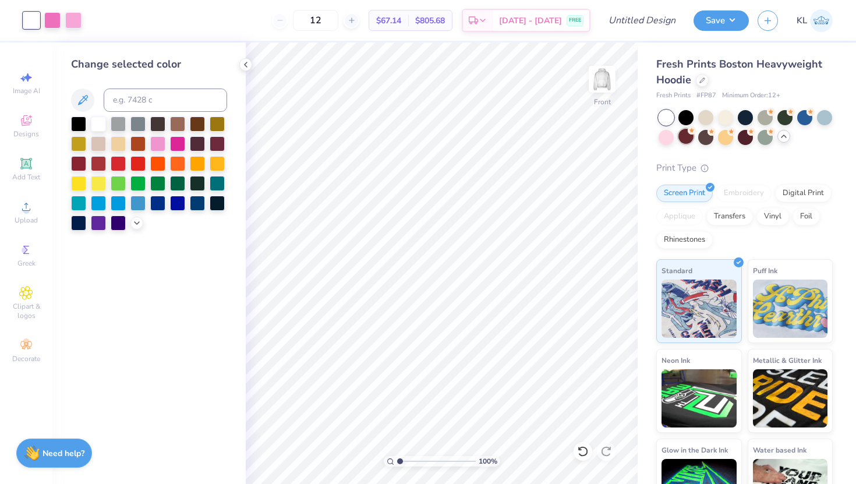
click at [685, 140] on div at bounding box center [685, 136] width 15 height 15
type input "50"
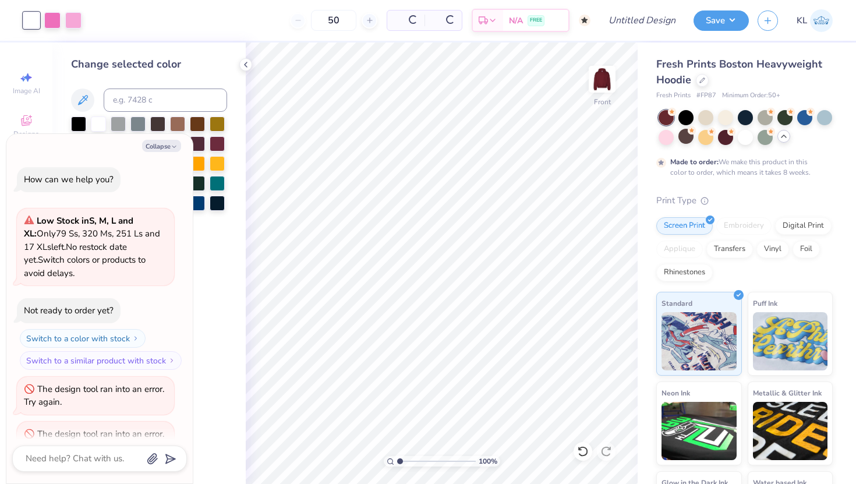
scroll to position [304, 0]
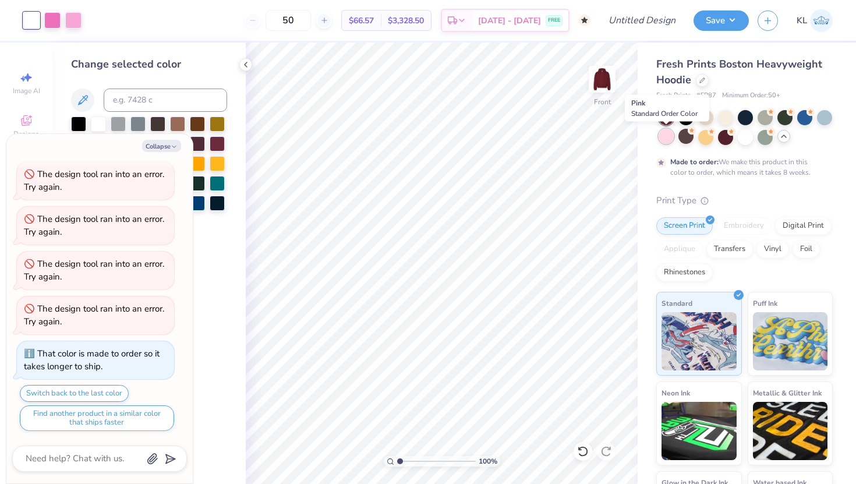
click at [664, 138] on div at bounding box center [665, 136] width 15 height 15
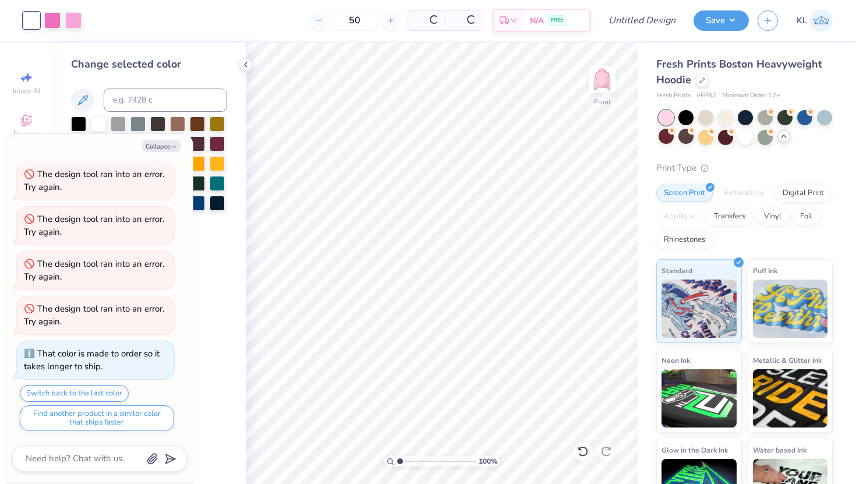
scroll to position [375, 0]
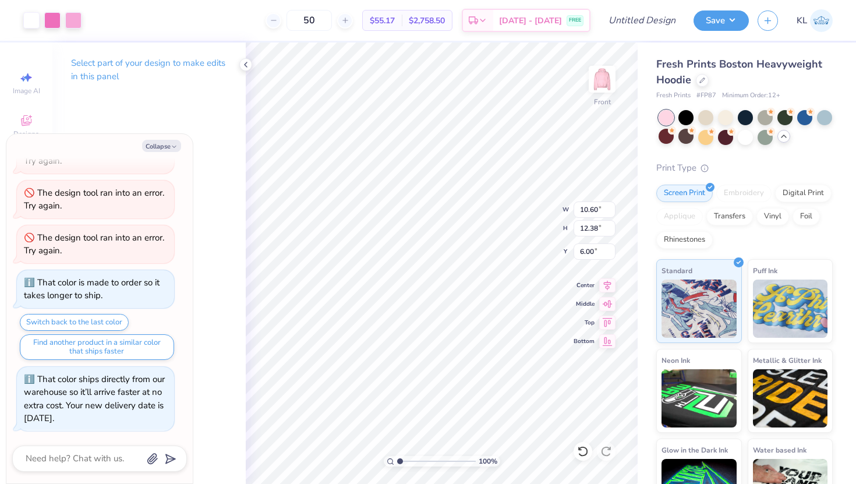
type textarea "x"
type input "6.46"
click at [612, 89] on img at bounding box center [602, 79] width 47 height 47
click at [168, 146] on button "Collapse" at bounding box center [161, 146] width 39 height 12
type textarea "x"
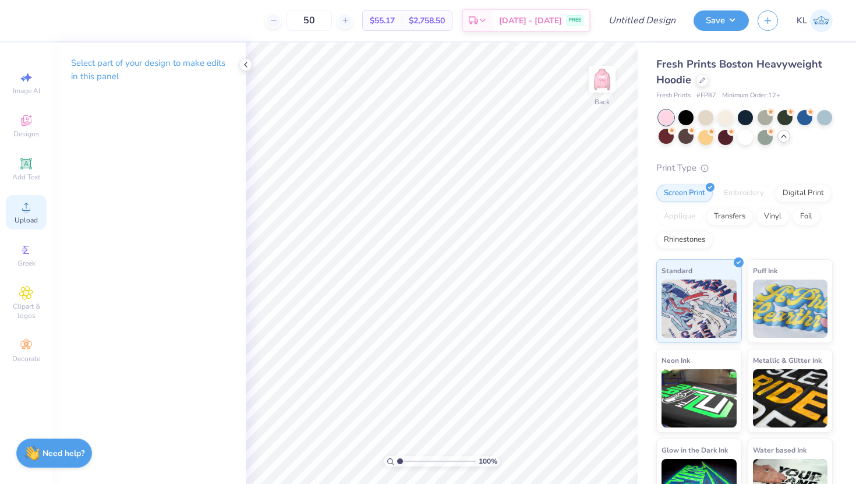
click at [28, 215] on span "Upload" at bounding box center [26, 219] width 23 height 9
click at [27, 202] on icon at bounding box center [26, 207] width 14 height 14
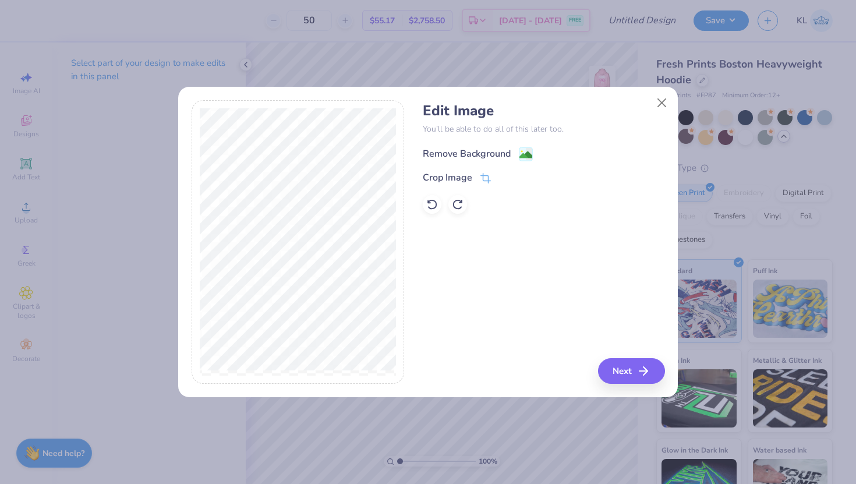
click at [493, 151] on div "Remove Background" at bounding box center [467, 154] width 88 height 14
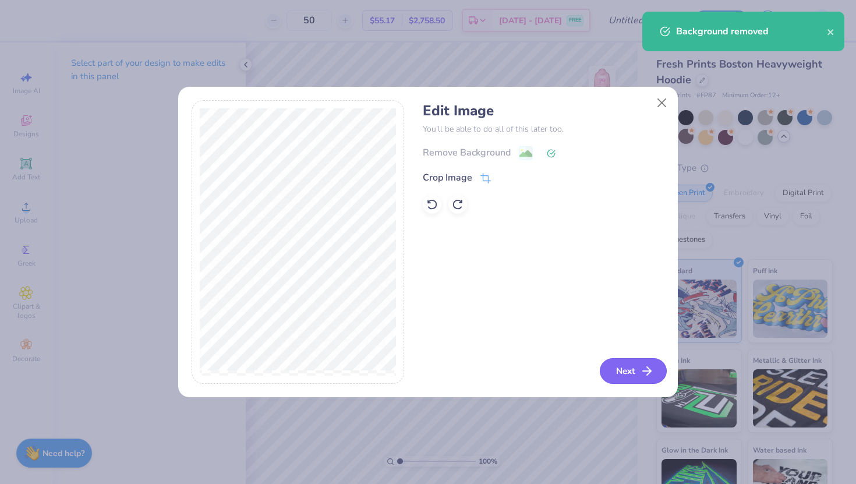
click at [632, 367] on button "Next" at bounding box center [633, 371] width 67 height 26
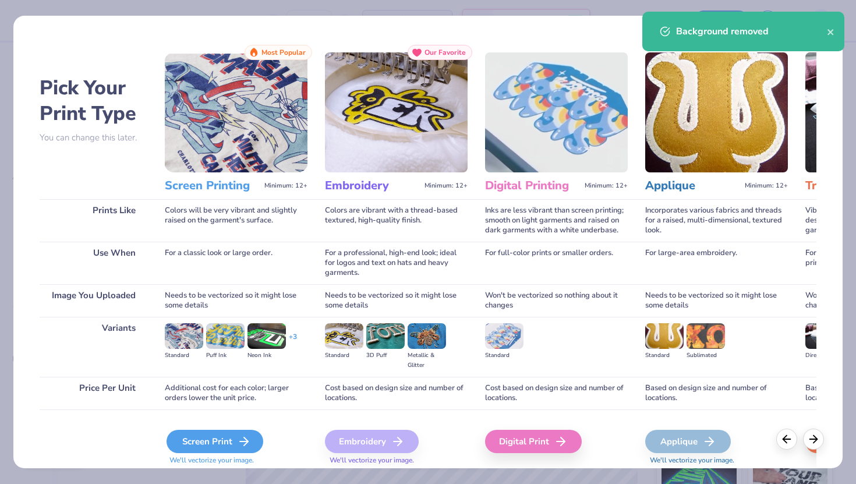
click at [222, 434] on div "Screen Print" at bounding box center [214, 441] width 97 height 23
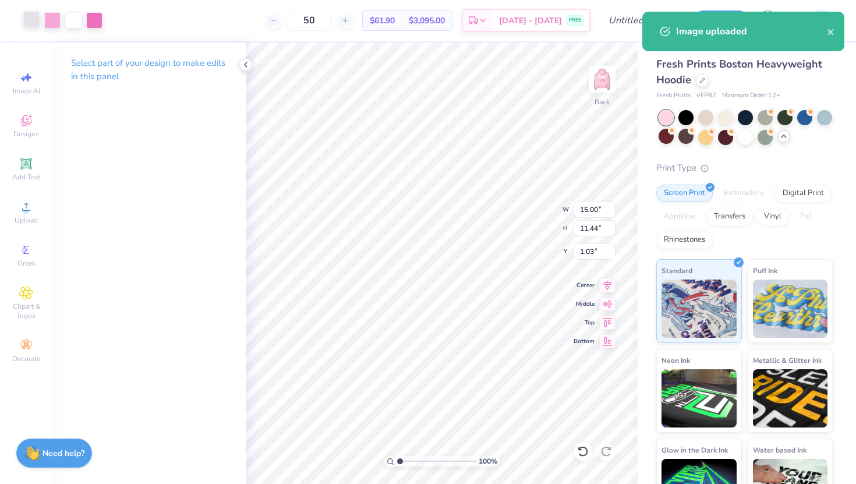
click at [30, 22] on div at bounding box center [31, 19] width 16 height 16
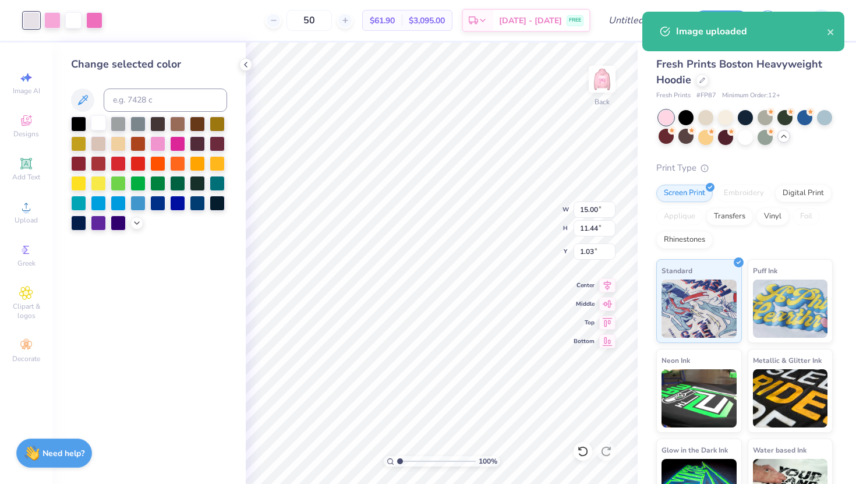
click at [98, 121] on div at bounding box center [98, 122] width 15 height 15
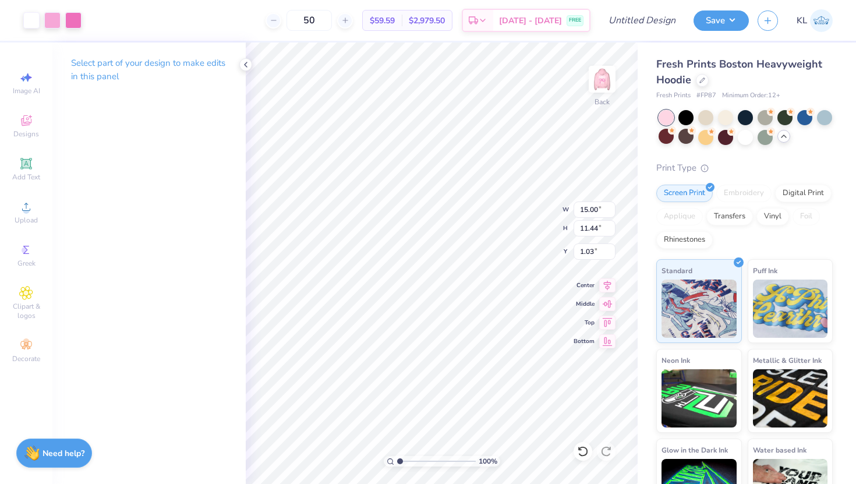
type input "4.83"
type input "3.69"
type input "3.00"
click at [586, 88] on img at bounding box center [602, 79] width 47 height 47
click at [594, 88] on img at bounding box center [602, 79] width 47 height 47
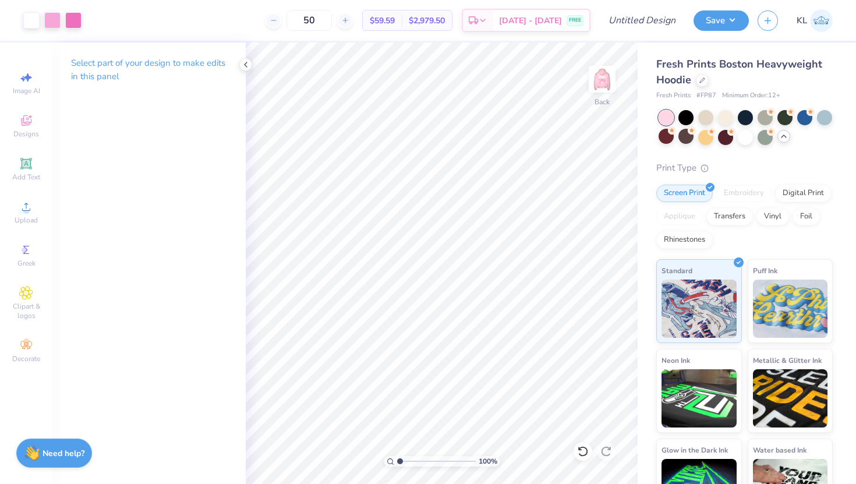
click at [698, 27] on div "Save" at bounding box center [720, 20] width 55 height 20
click at [734, 37] on div "Save KL" at bounding box center [774, 20] width 162 height 41
click at [734, 36] on div "Save KL" at bounding box center [774, 20] width 162 height 41
click at [734, 29] on button "Save" at bounding box center [720, 19] width 55 height 20
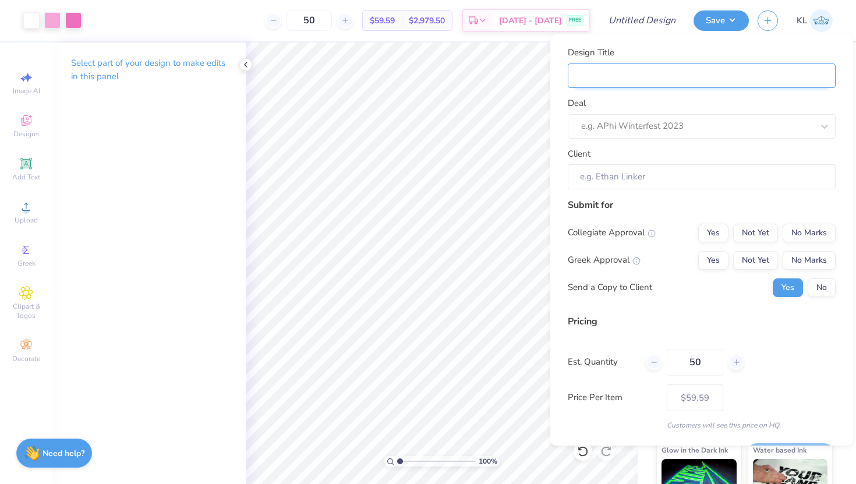
click at [692, 76] on input "Design Title" at bounding box center [702, 75] width 268 height 25
click at [601, 139] on div "Design Title Deal e.g. APhi Winterfest 2023 Client" at bounding box center [702, 117] width 268 height 143
click at [601, 137] on div "e.g. APhi Winterfest 2023" at bounding box center [702, 126] width 268 height 24
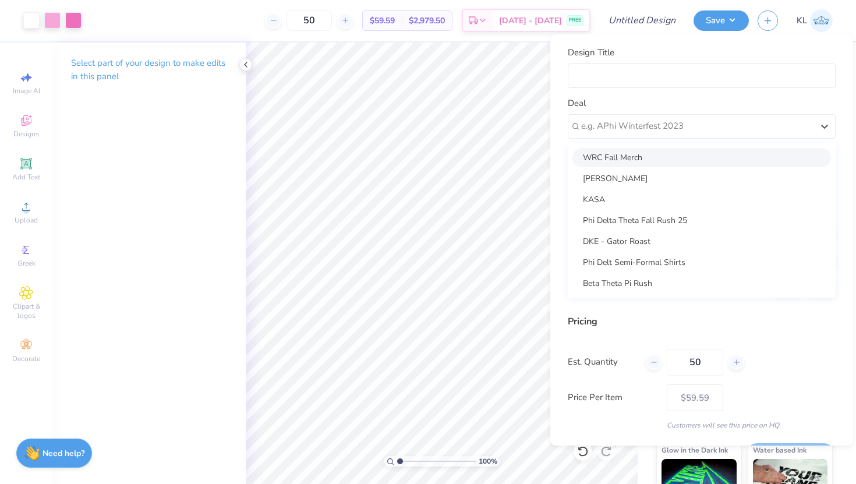
click at [613, 158] on div "WRC Fall Merch" at bounding box center [701, 157] width 258 height 19
type input "[PERSON_NAME]"
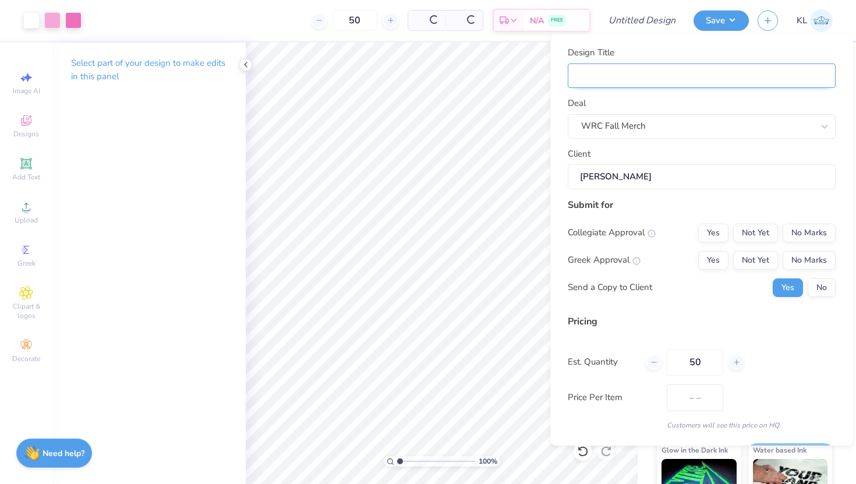
type input "$72.24"
click at [618, 63] on input "Design Title" at bounding box center [702, 75] width 268 height 25
type input "W"
type input "WR"
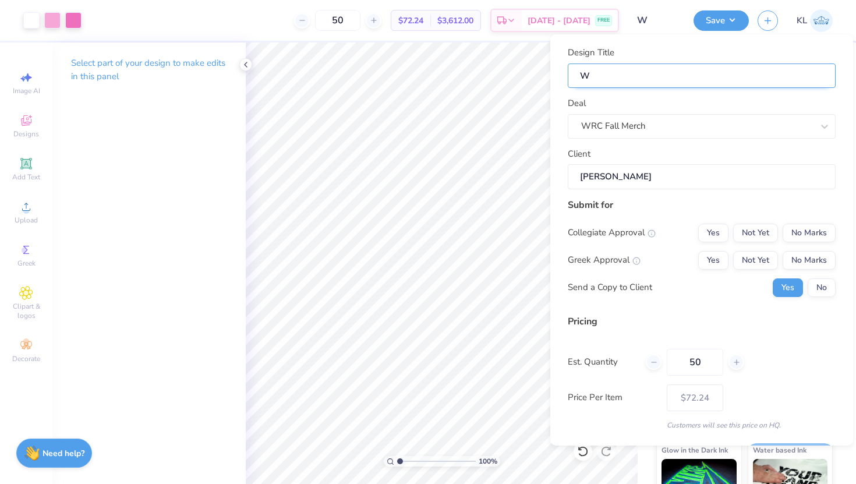
type input "WR"
type input "WRC"
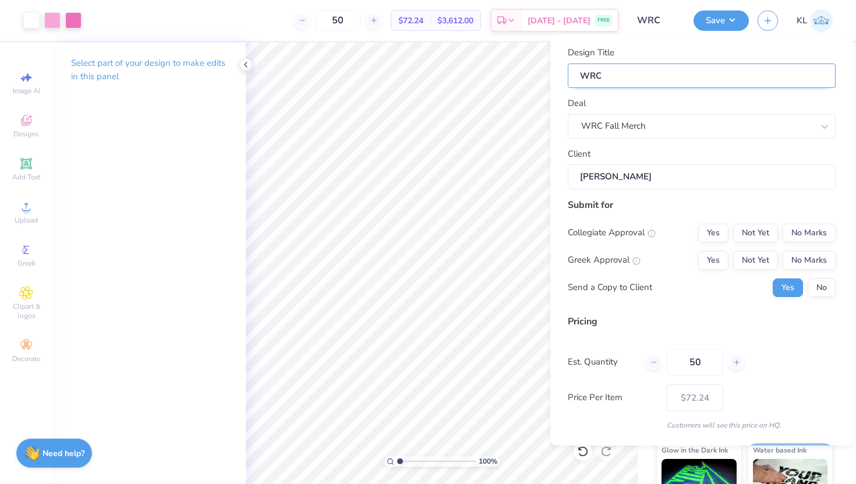
type input "WRC H"
type input "WRC Ho"
type input "WRC Hoo"
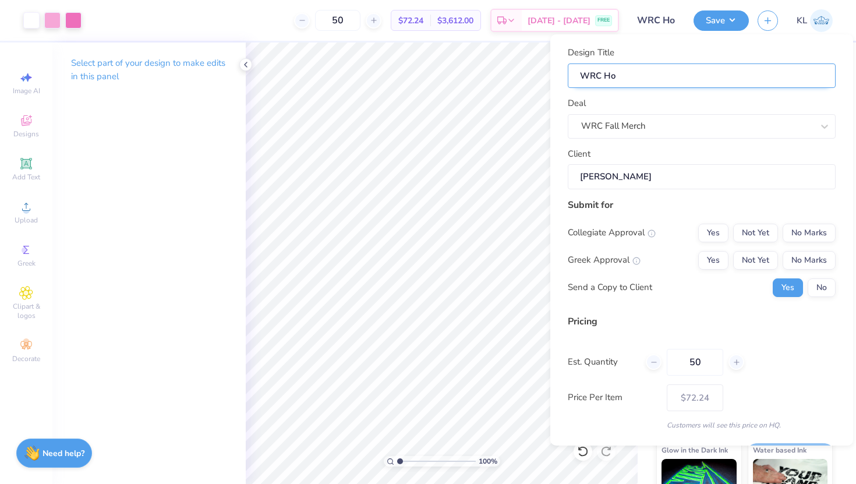
type input "WRC Hoo"
type input "WRC Hood"
type input "WRC Hoodi"
type input "WRC Hoodie"
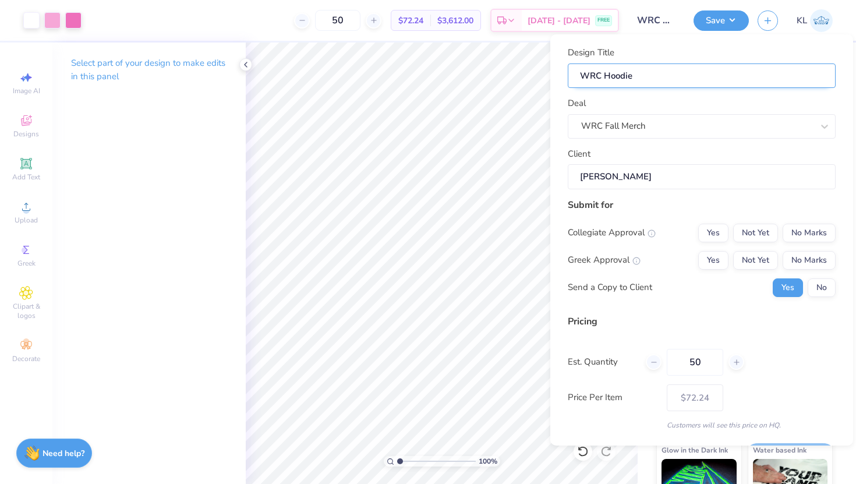
type input "WRC Hoodie"
type input "WRC Hoodie -"
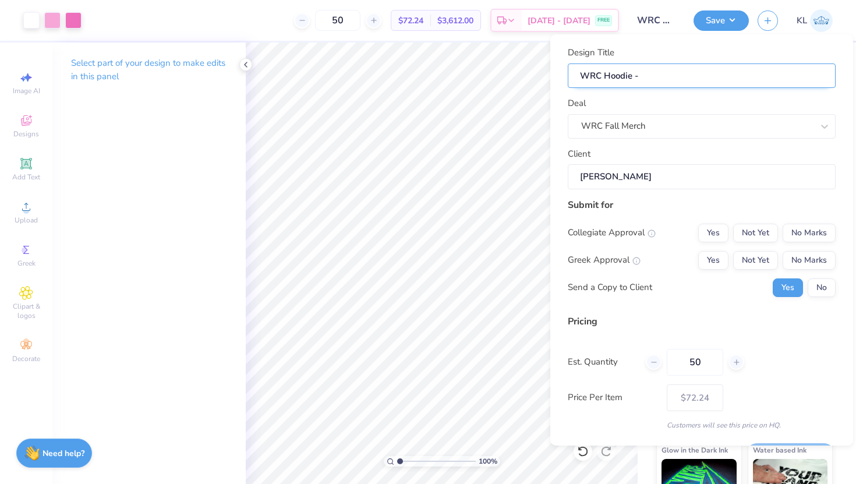
type input "WRC Hoodie -"
type input "WRC Hoodie - K"
type input "WRC Hoodie - Ka"
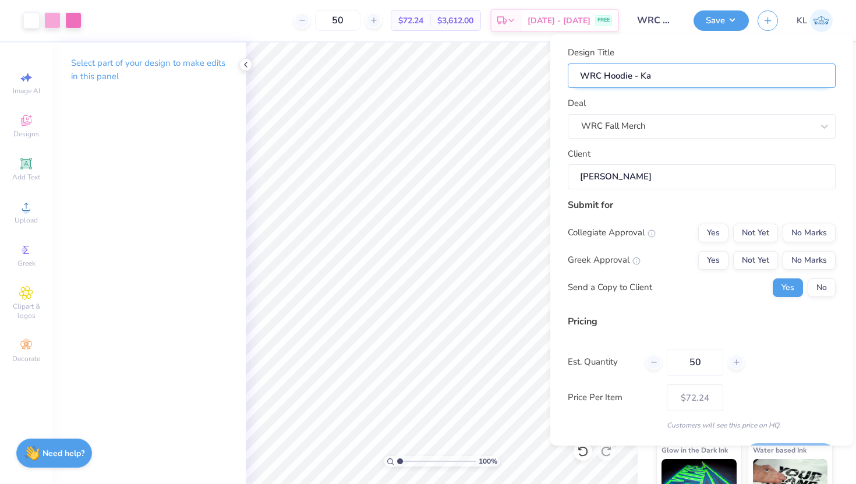
type input "WRC Hoodie - Kat"
type input "WRC Hoodie - Kat D"
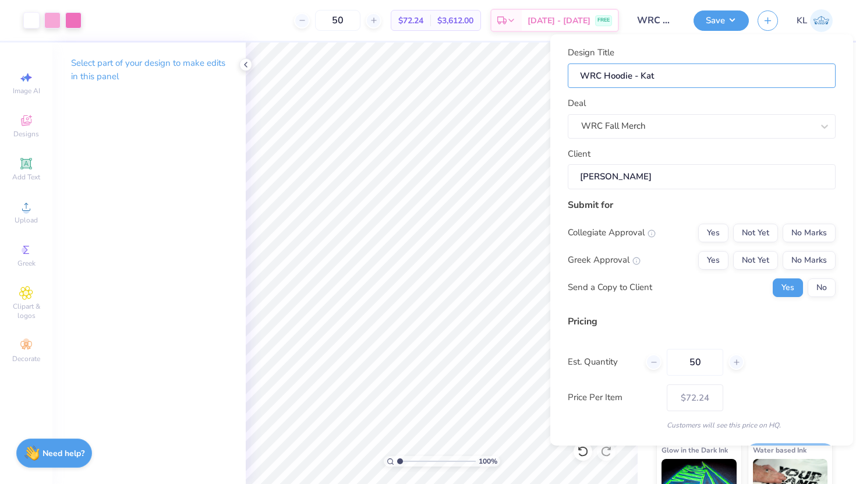
type input "WRC Hoodie - Kat D"
type input "WRC Hoodie - [PERSON_NAME]"
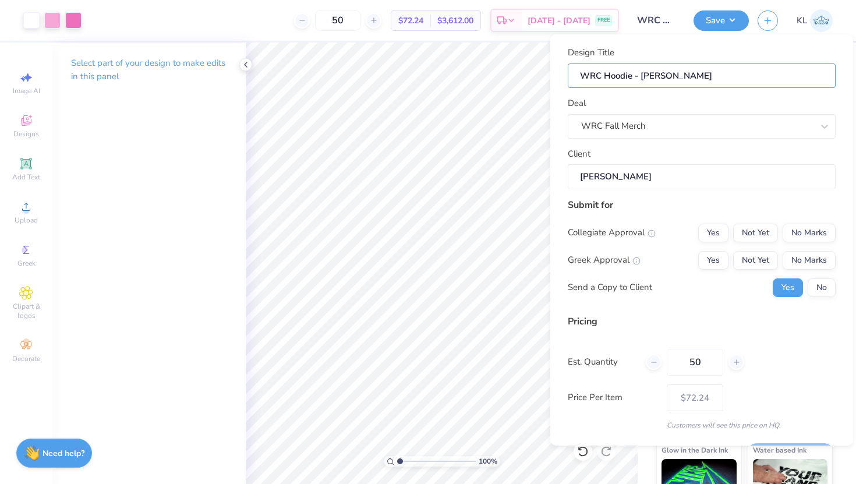
type input "WRC Hoodie - [PERSON_NAME]"
type input "WRC Hoodie - Kat Design"
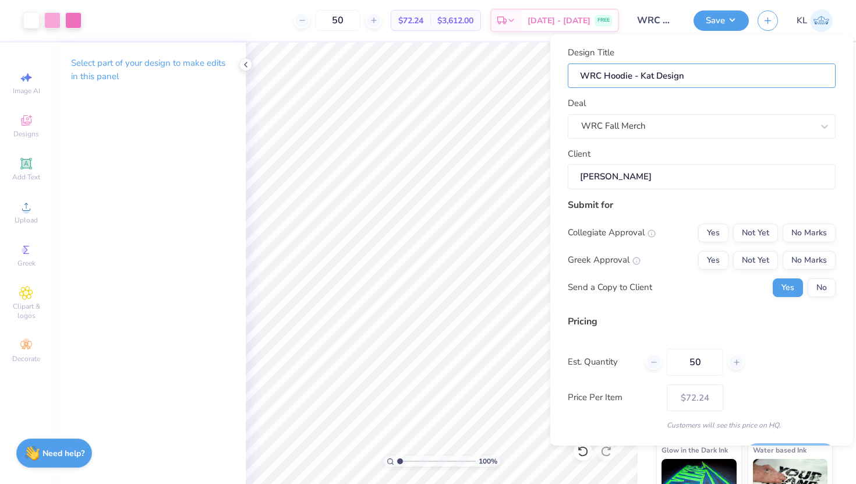
type input "WRC Hoodie - Kat Design 2"
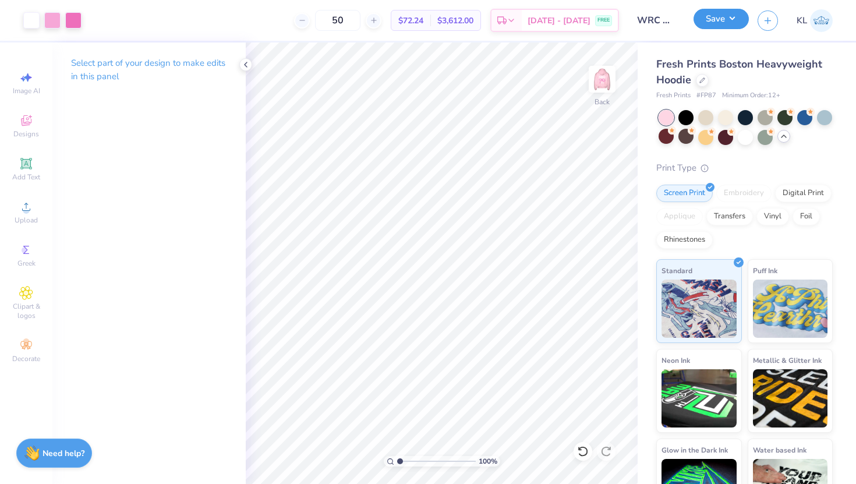
click at [711, 23] on button "Save" at bounding box center [720, 19] width 55 height 20
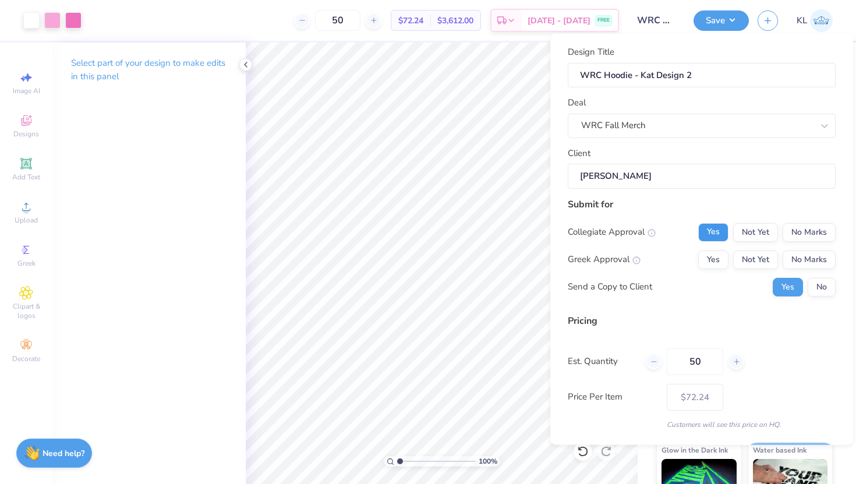
click at [716, 234] on button "Yes" at bounding box center [713, 231] width 30 height 19
click at [804, 264] on button "No Marks" at bounding box center [808, 259] width 53 height 19
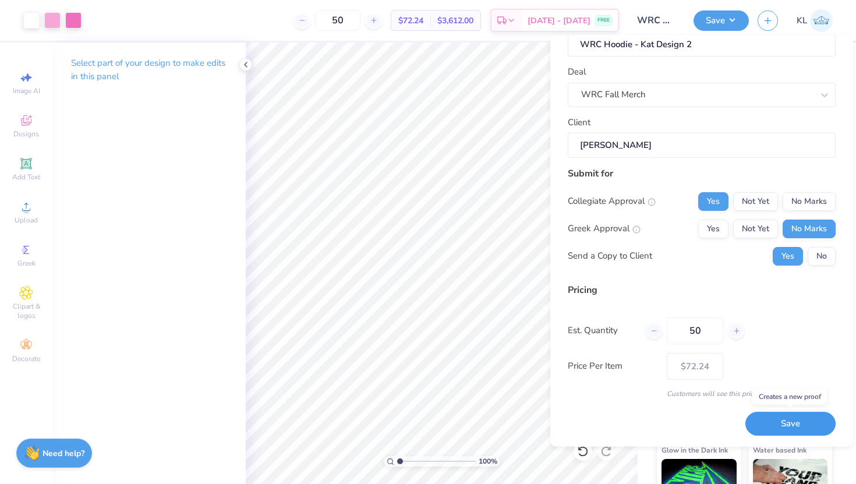
click at [779, 417] on button "Save" at bounding box center [790, 424] width 90 height 24
type input "– –"
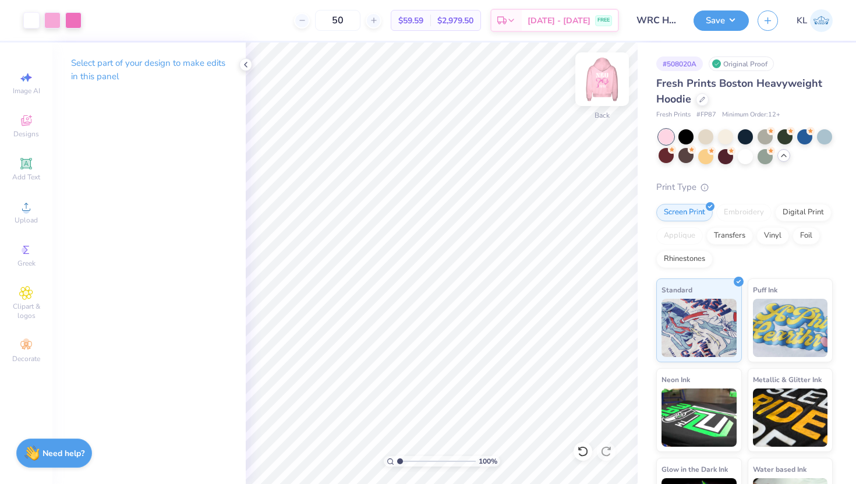
click at [601, 91] on img at bounding box center [602, 79] width 47 height 47
click at [602, 83] on img at bounding box center [602, 79] width 47 height 47
click at [715, 27] on button "Save" at bounding box center [720, 19] width 55 height 20
